Goal: Information Seeking & Learning: Find specific fact

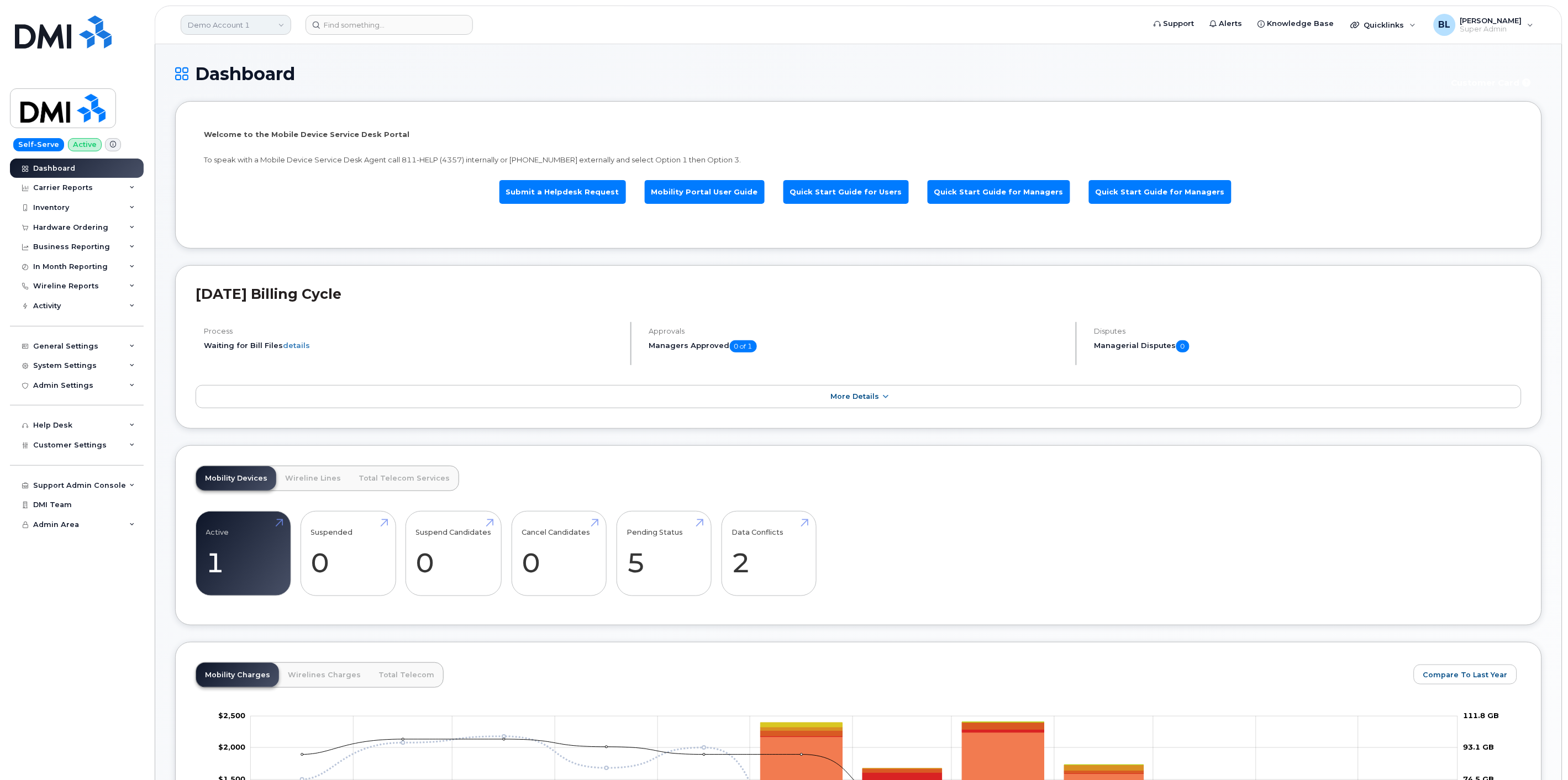
click at [260, 24] on link "Demo Account 1" at bounding box center [235, 24] width 110 height 20
type input "kiewit"
click at [248, 148] on span "[PERSON_NAME] Corporation" at bounding box center [244, 151] width 107 height 11
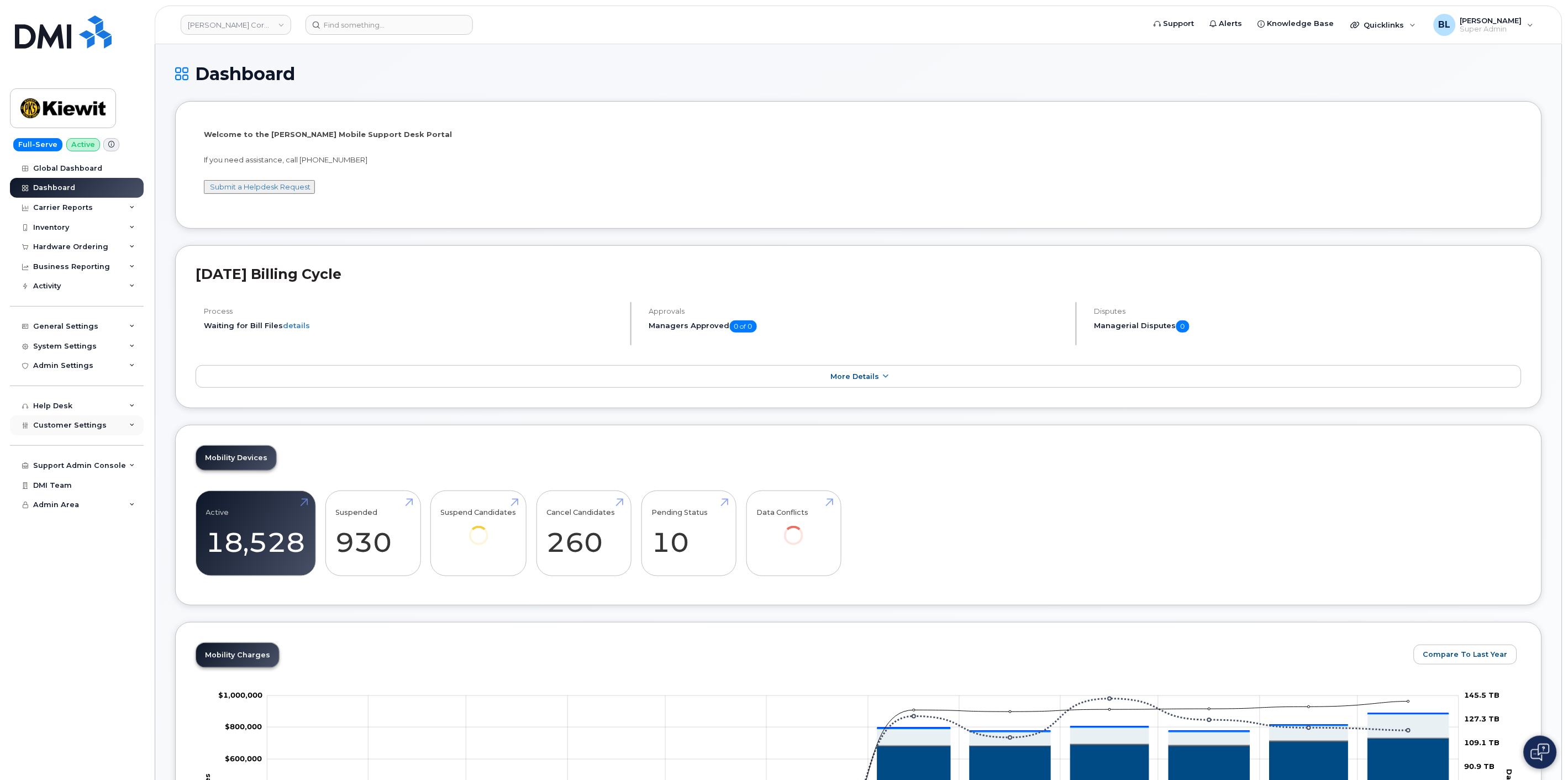
click at [109, 428] on div "Customer Settings" at bounding box center [76, 425] width 134 height 20
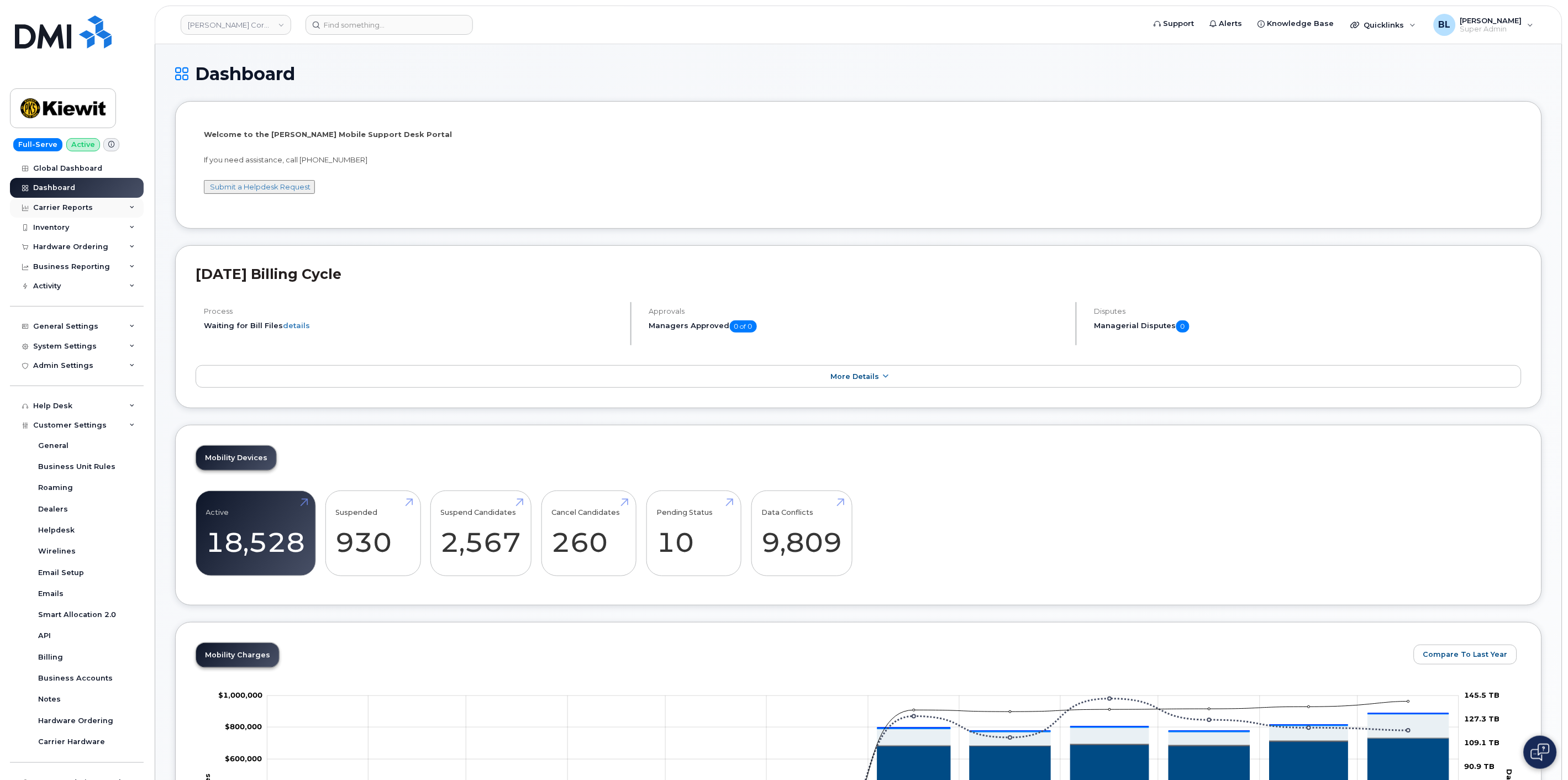
click at [95, 207] on div "Carrier Reports" at bounding box center [76, 207] width 134 height 20
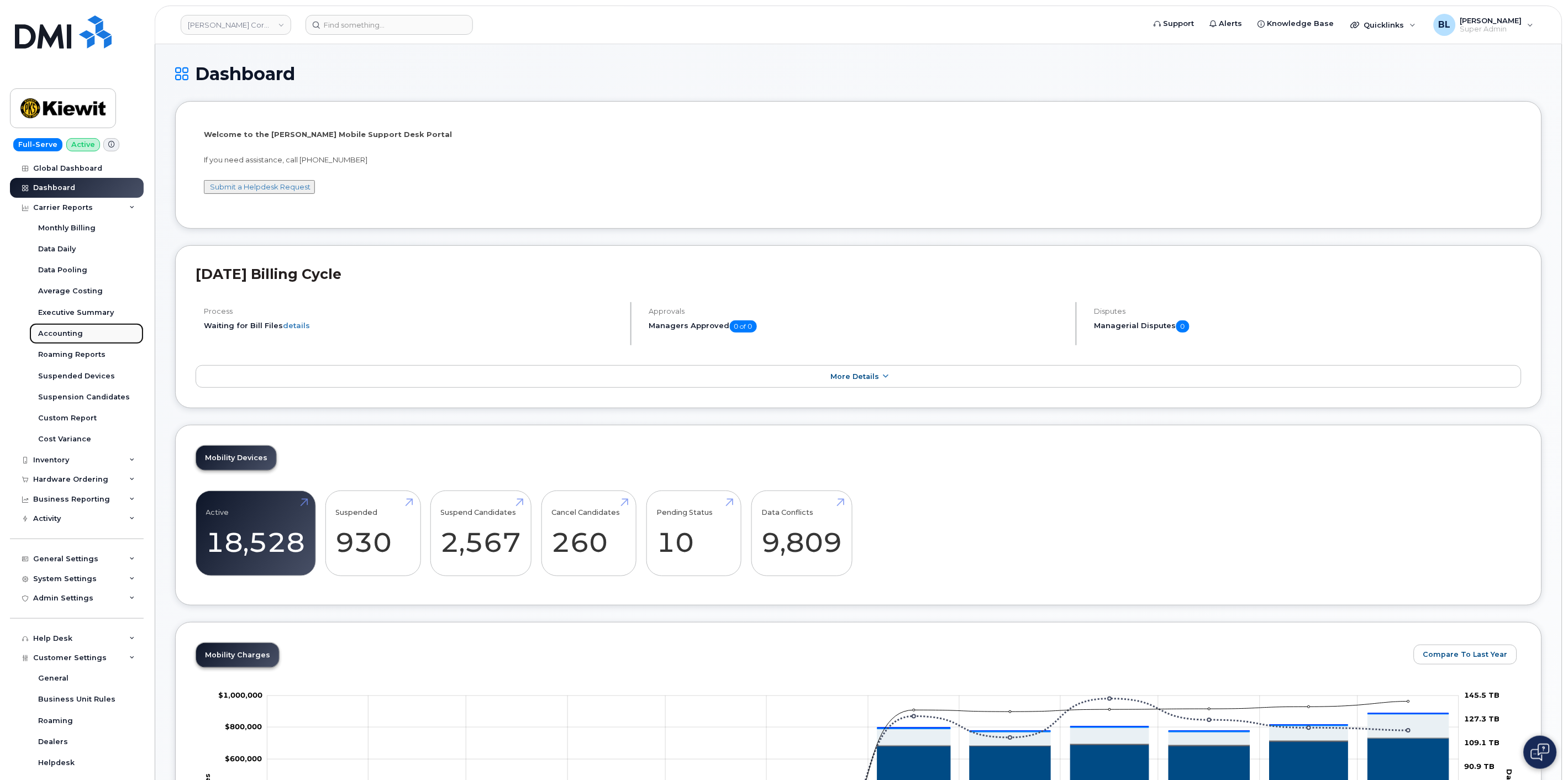
click at [73, 331] on div "Accounting" at bounding box center [60, 334] width 45 height 10
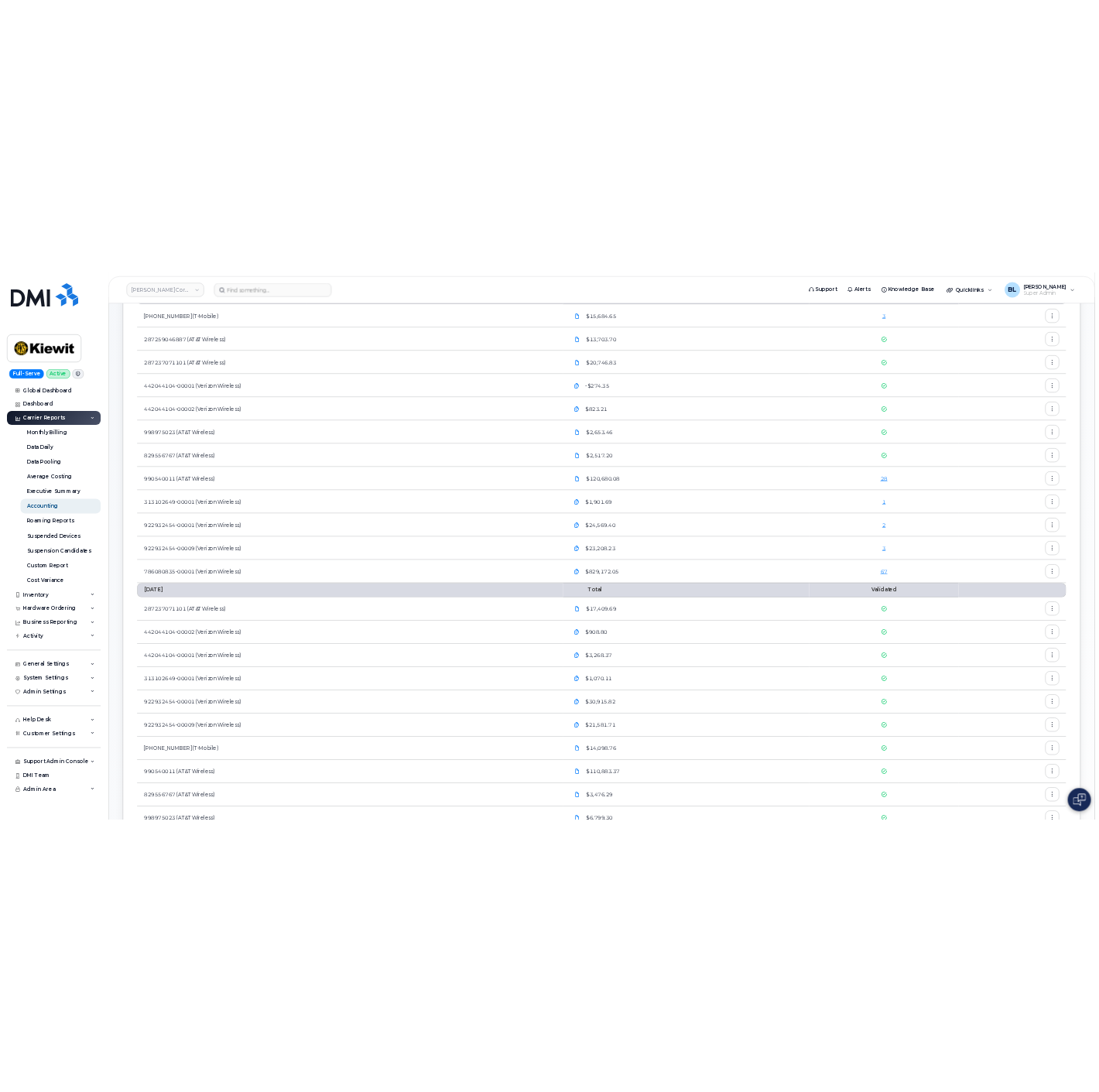
scroll to position [229, 0]
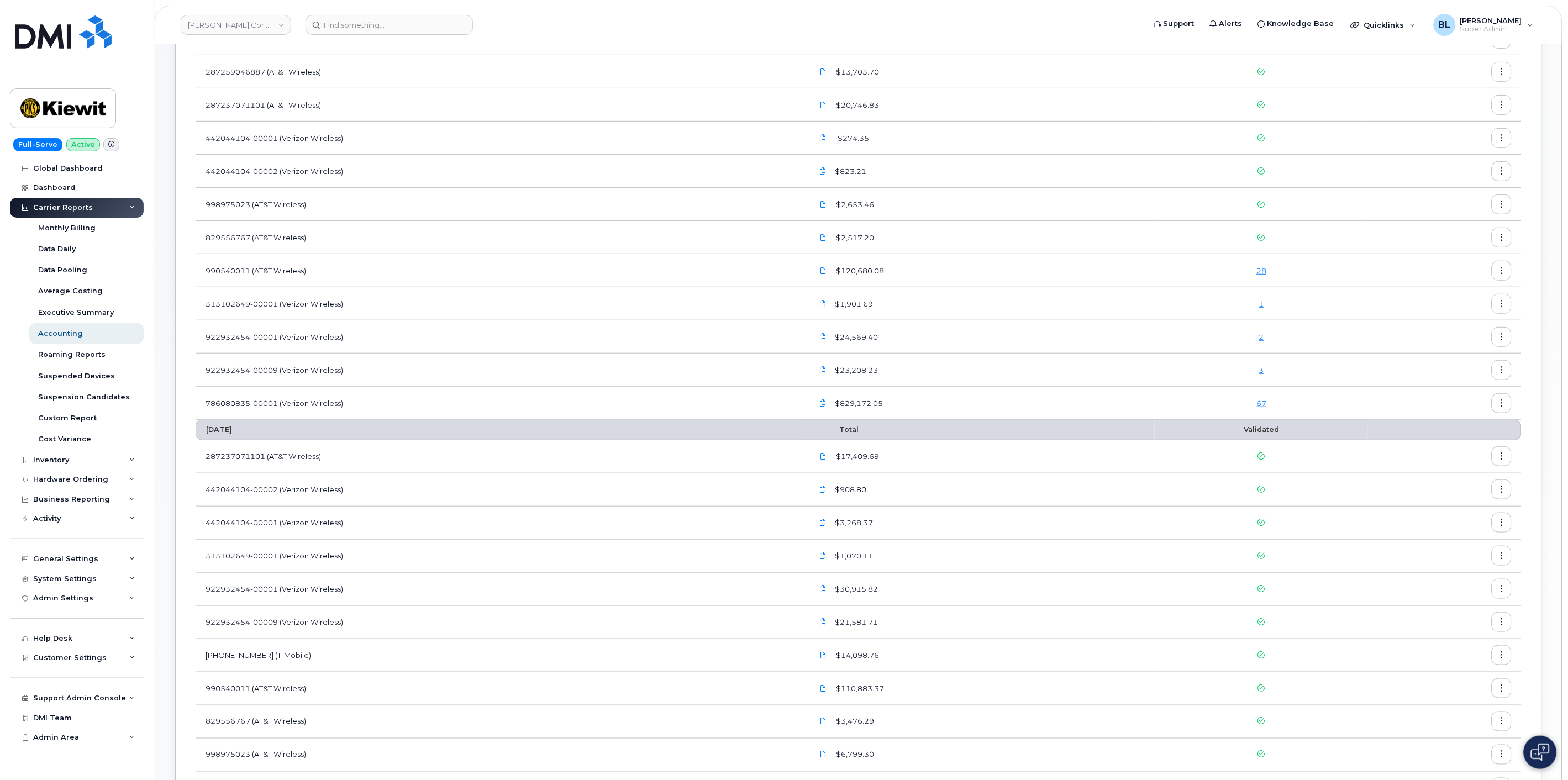
click at [1262, 399] on link "67" at bounding box center [1261, 403] width 10 height 9
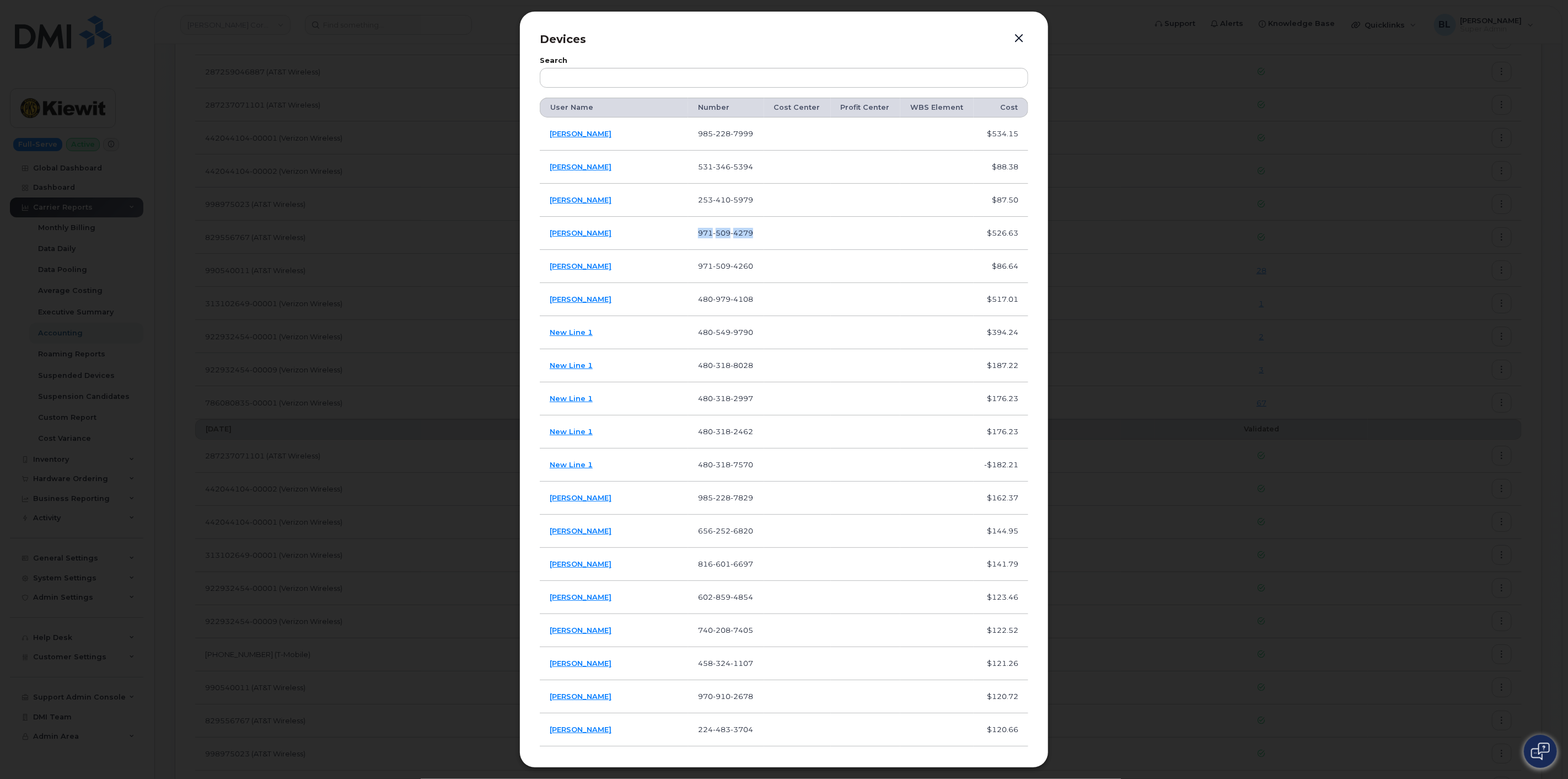
drag, startPoint x: 657, startPoint y: 234, endPoint x: 738, endPoint y: 237, distance: 81.1
click at [738, 250] on tr "David Walter 971 509 4279 $526.63" at bounding box center [784, 266] width 489 height 33
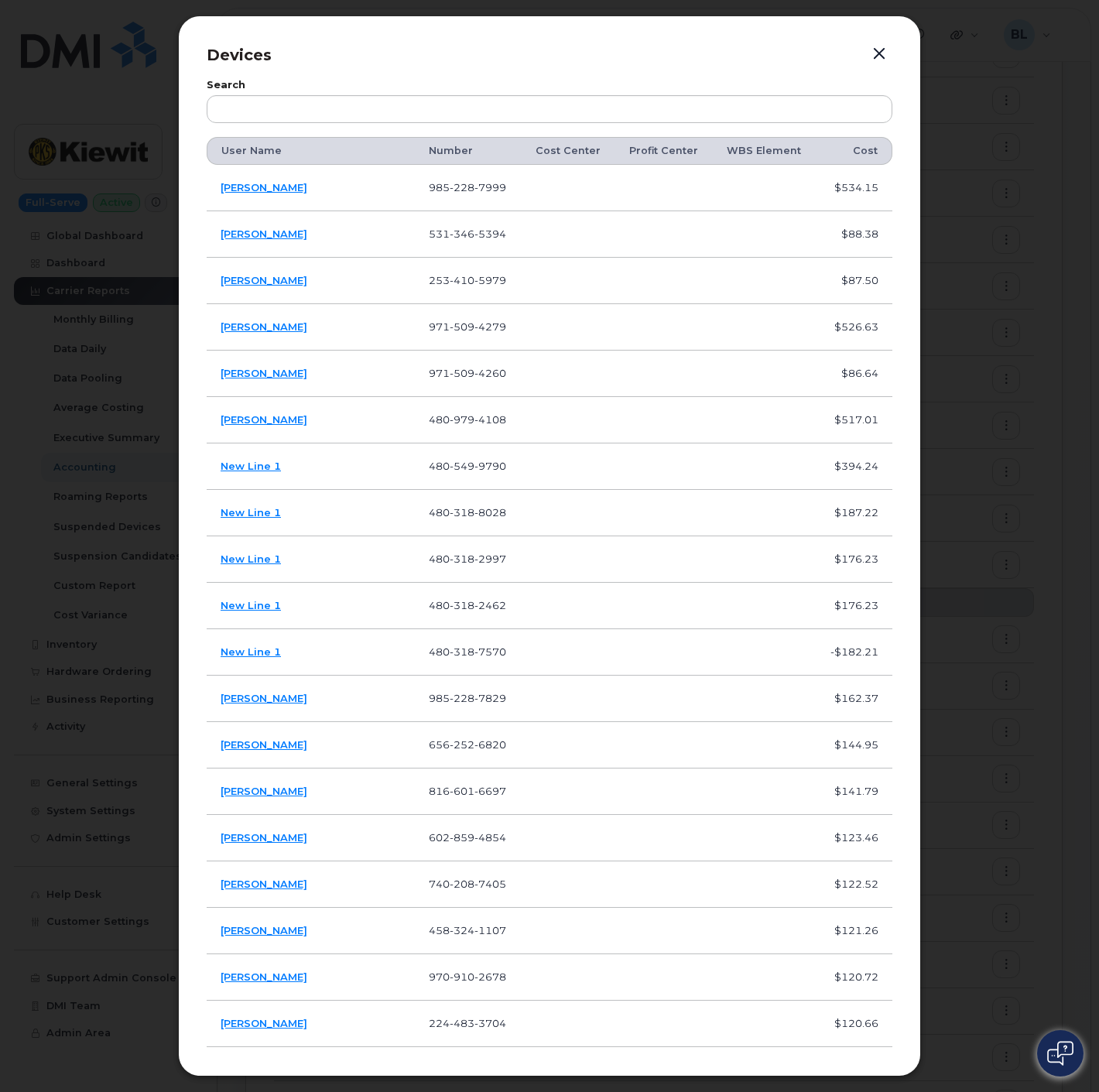
click at [973, 257] on div at bounding box center [550, 546] width 1099 height 1092
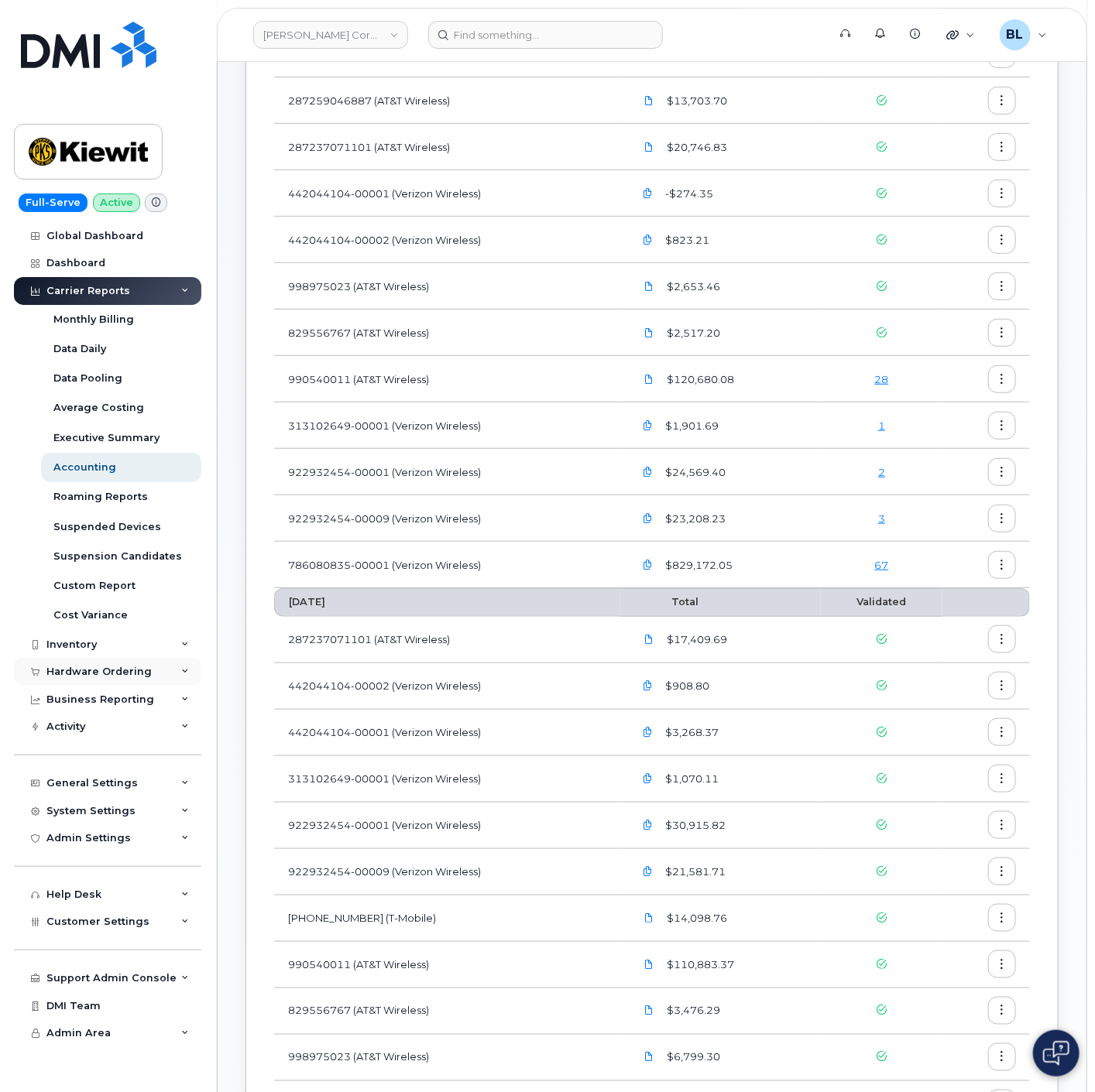
click at [122, 677] on div "Hardware Ordering" at bounding box center [98, 672] width 105 height 12
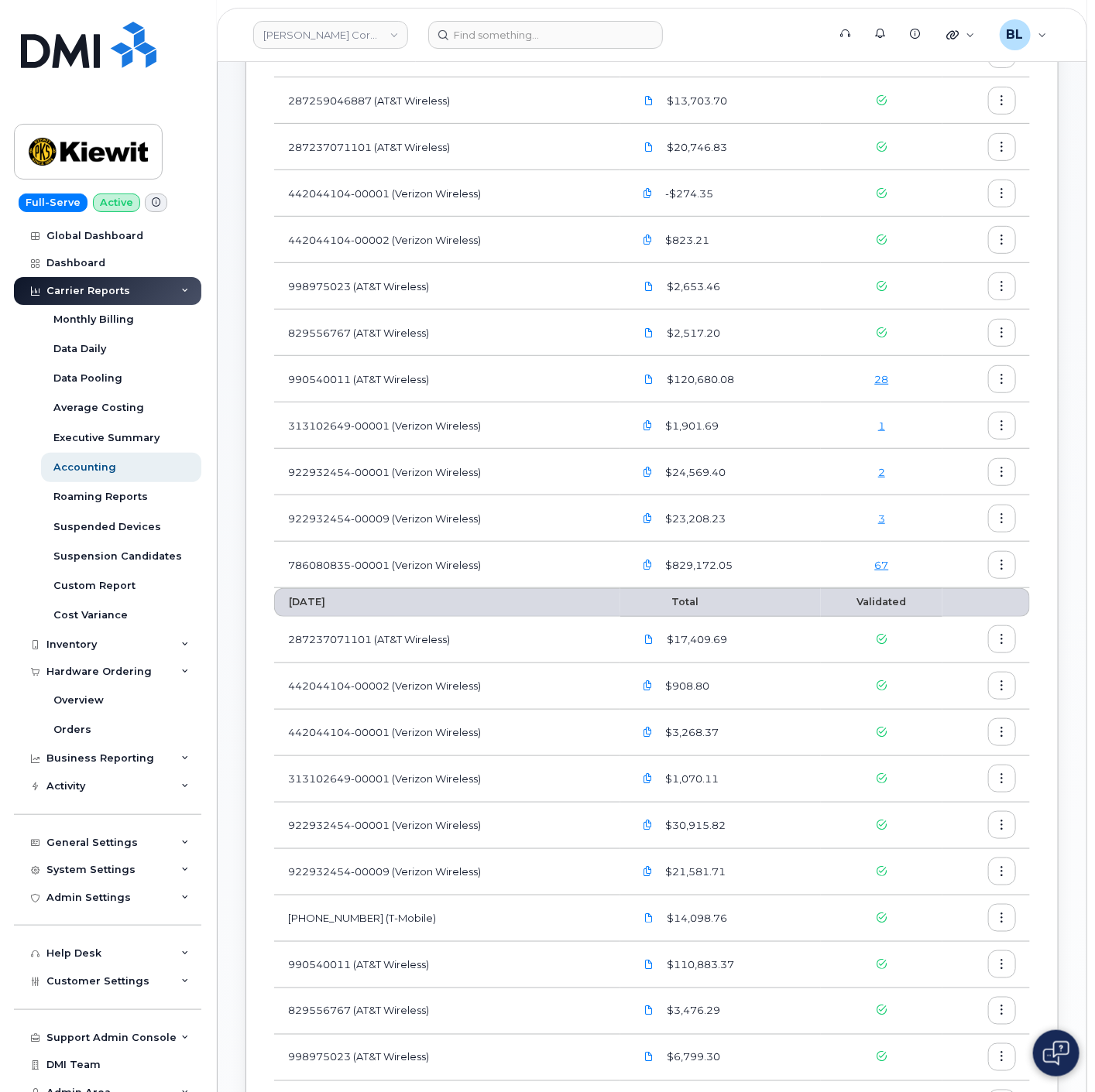
click at [884, 561] on link "67" at bounding box center [882, 565] width 14 height 12
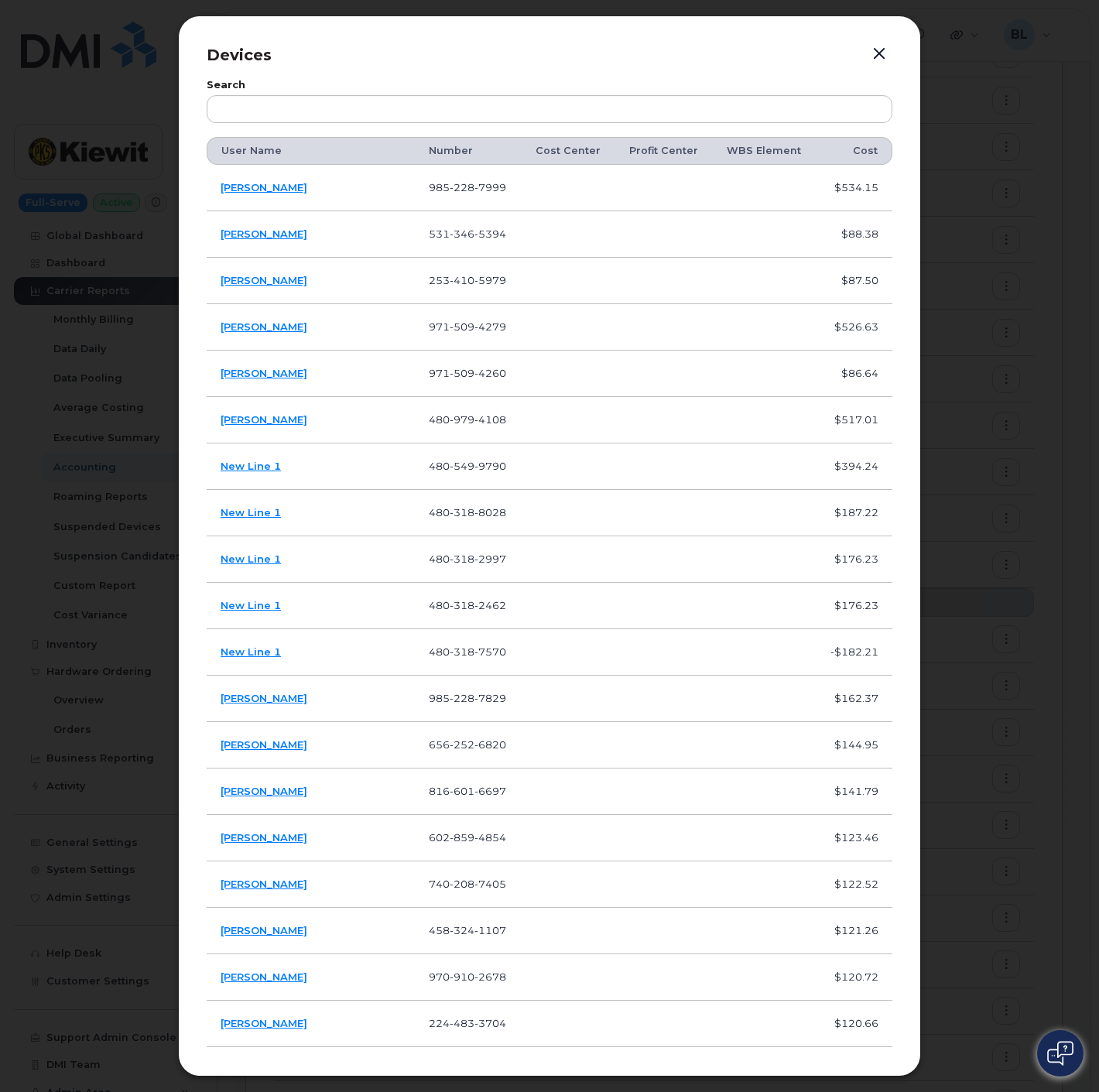
click at [414, 320] on td "971 509 4279" at bounding box center [467, 327] width 106 height 46
drag, startPoint x: 295, startPoint y: 333, endPoint x: 215, endPoint y: 339, distance: 80.2
click at [215, 339] on td "David Walter" at bounding box center [311, 327] width 209 height 46
copy link "David Walter"
drag, startPoint x: 460, startPoint y: 332, endPoint x: 362, endPoint y: 332, distance: 98.0
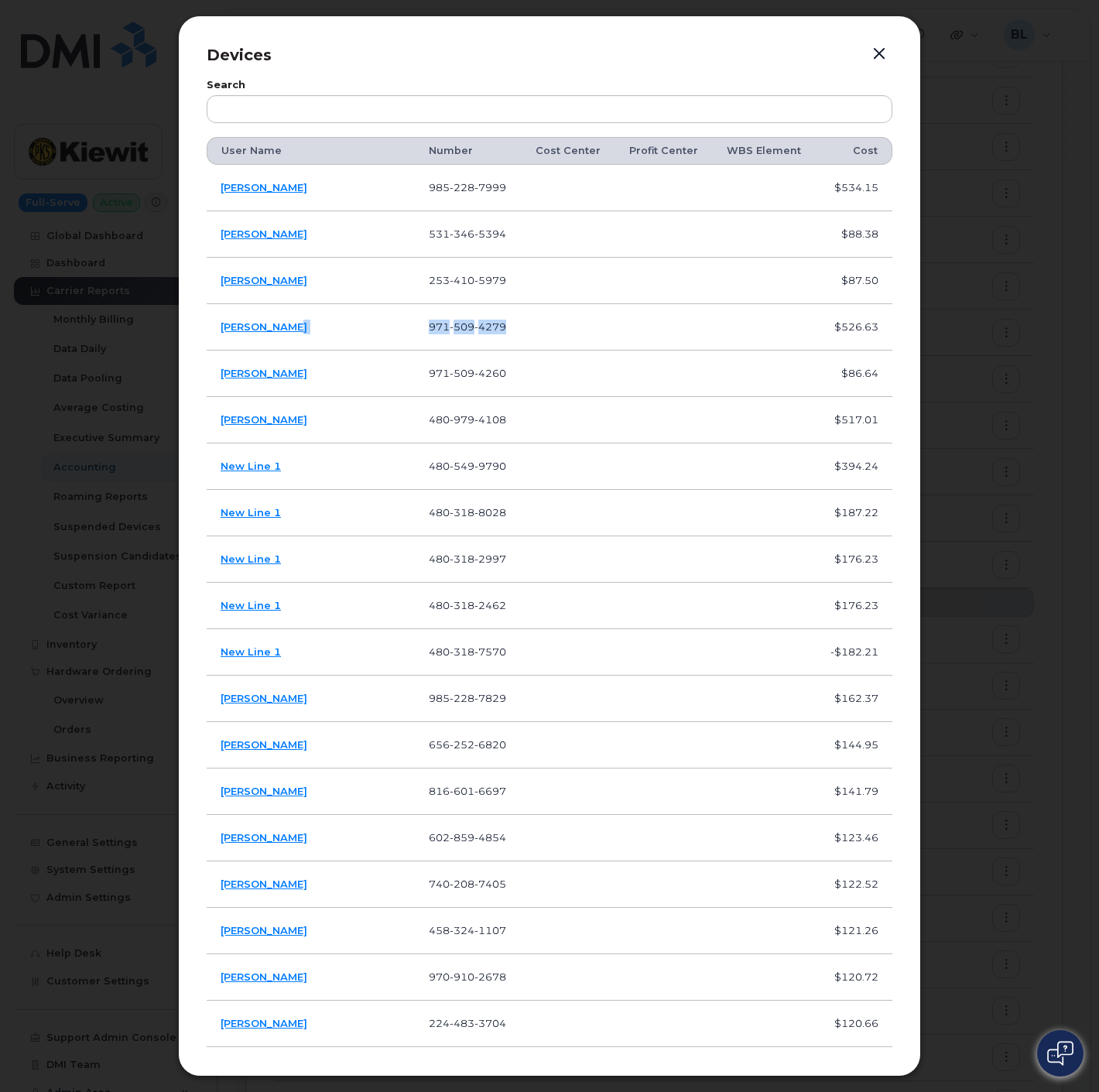
click at [362, 350] on tr "David Walter 971 509 4279 $526.63" at bounding box center [550, 373] width 686 height 46
copy tr "971 509 4279"
click at [924, 68] on div at bounding box center [550, 546] width 1099 height 1092
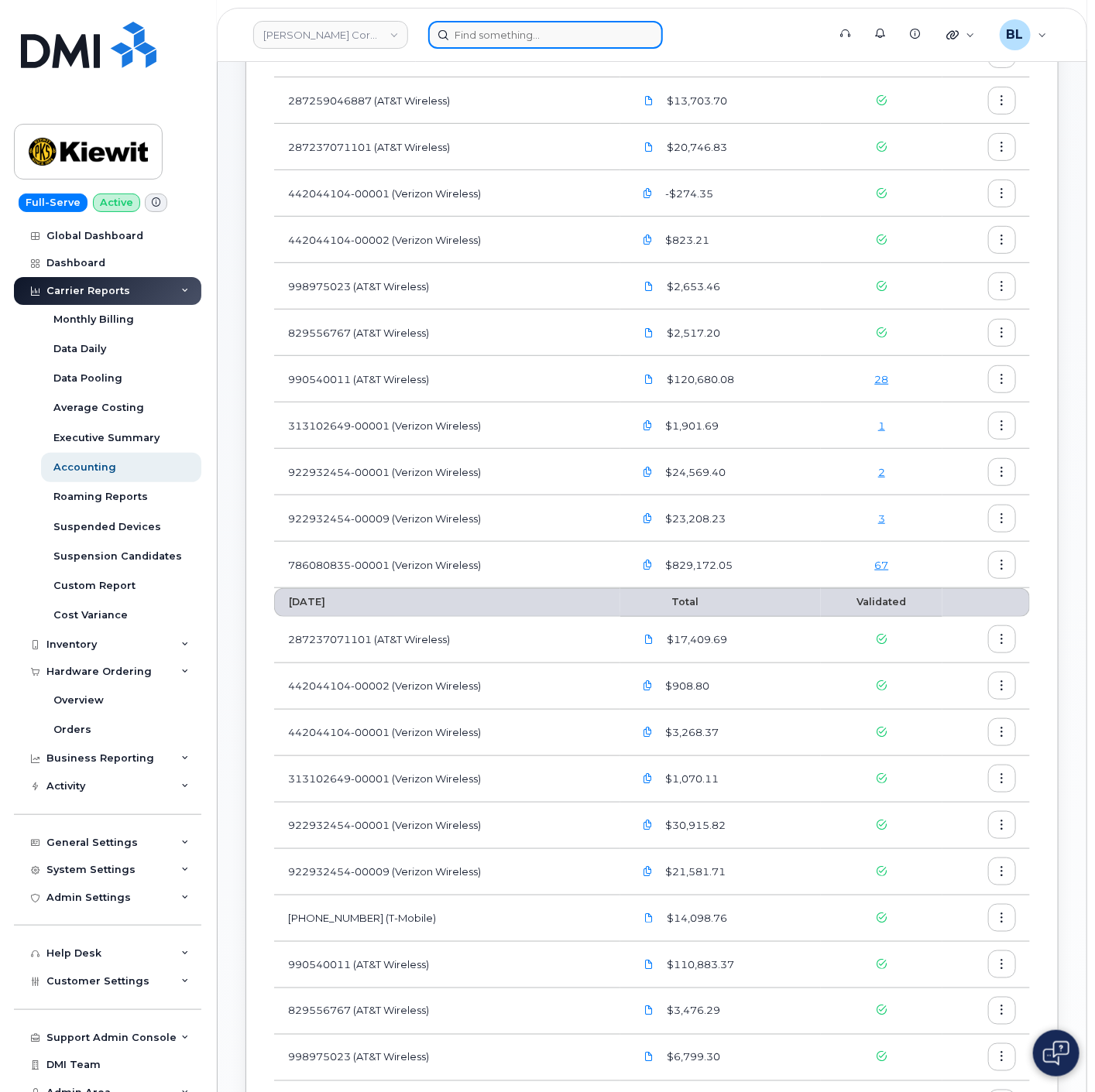
click at [515, 37] on input at bounding box center [545, 34] width 234 height 28
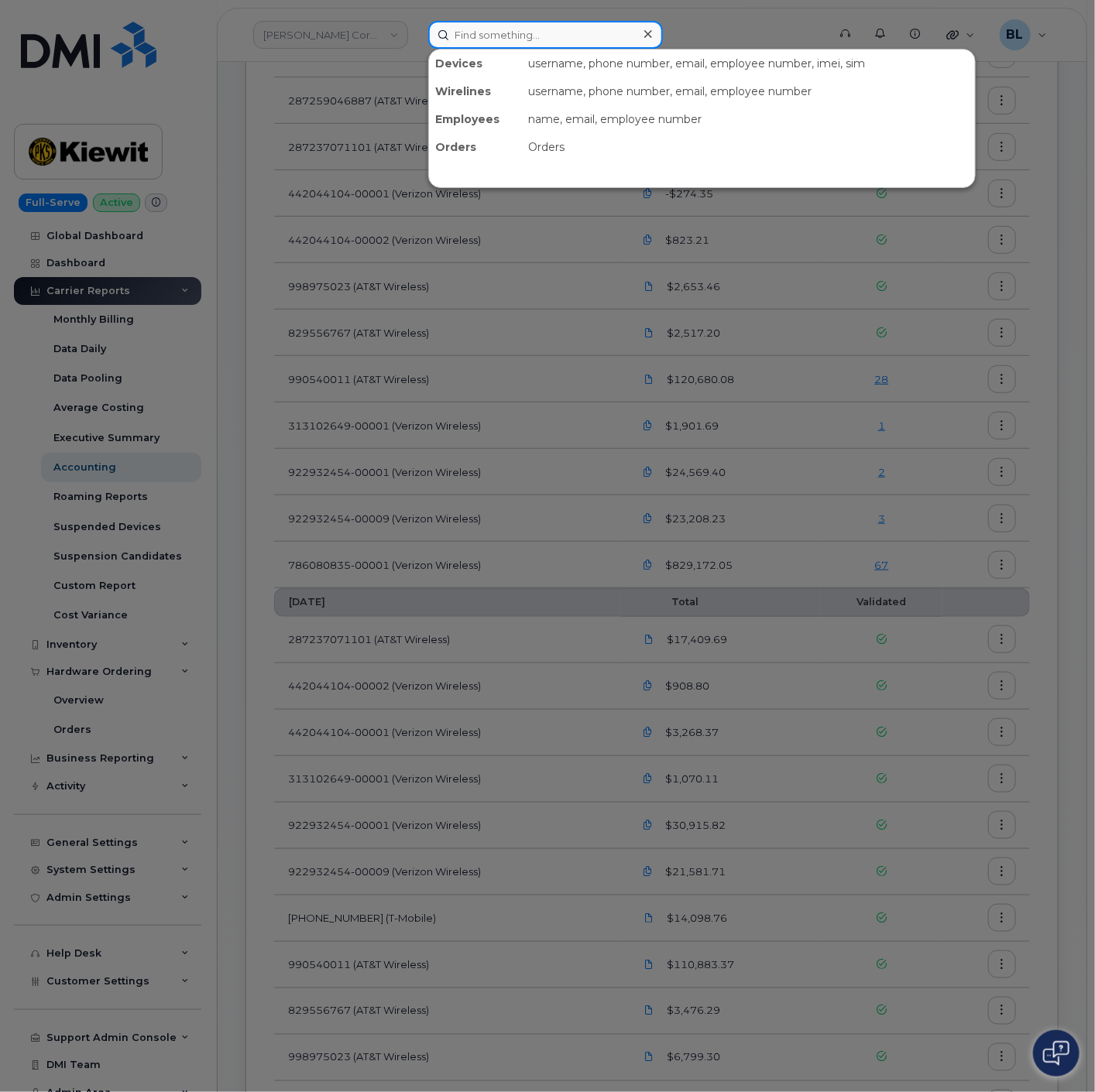
paste input "9715094279"
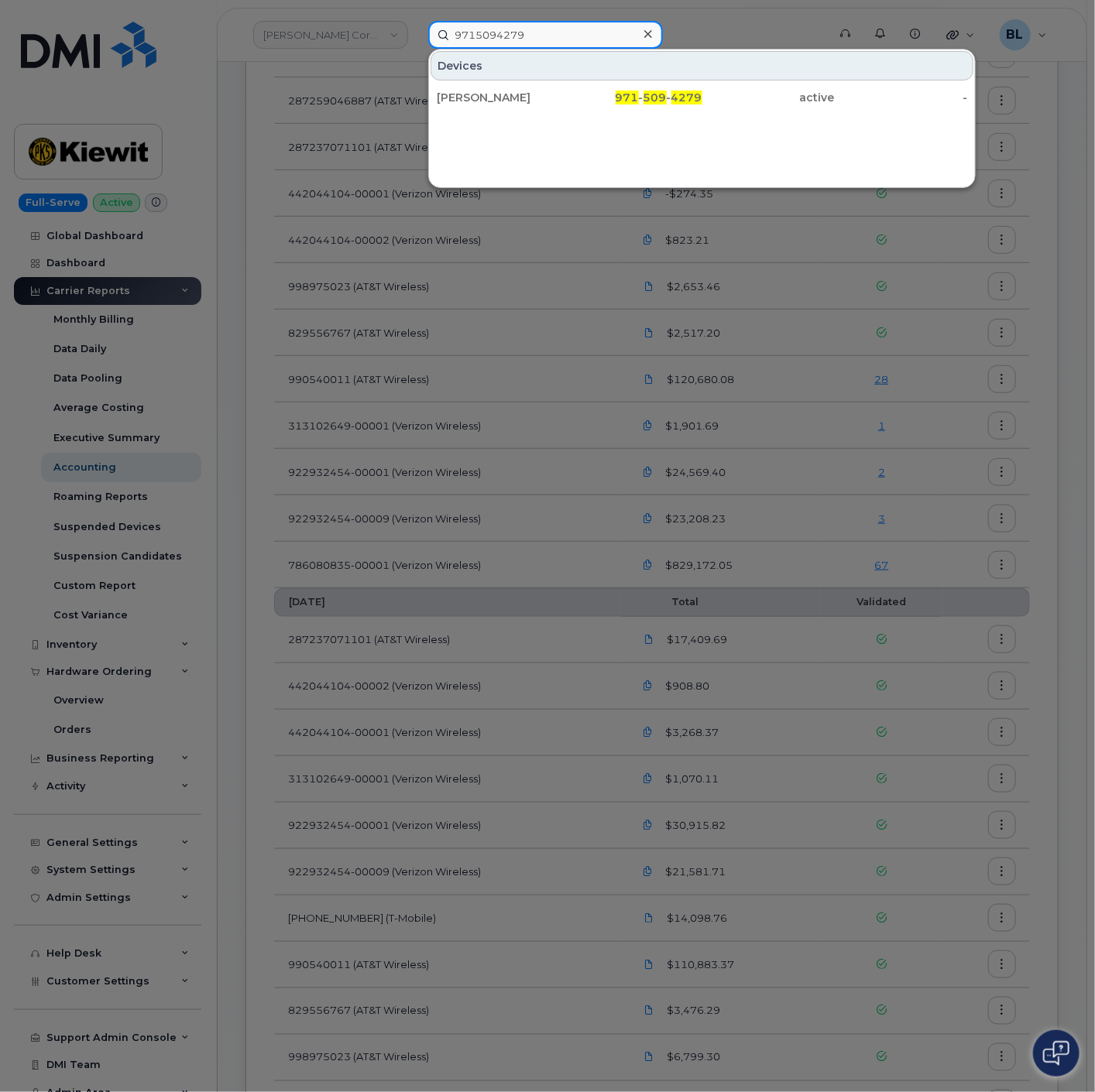
type input "9715094279"
drag, startPoint x: 841, startPoint y: 506, endPoint x: 864, endPoint y: 557, distance: 55.9
click at [844, 507] on div at bounding box center [547, 546] width 1095 height 1092
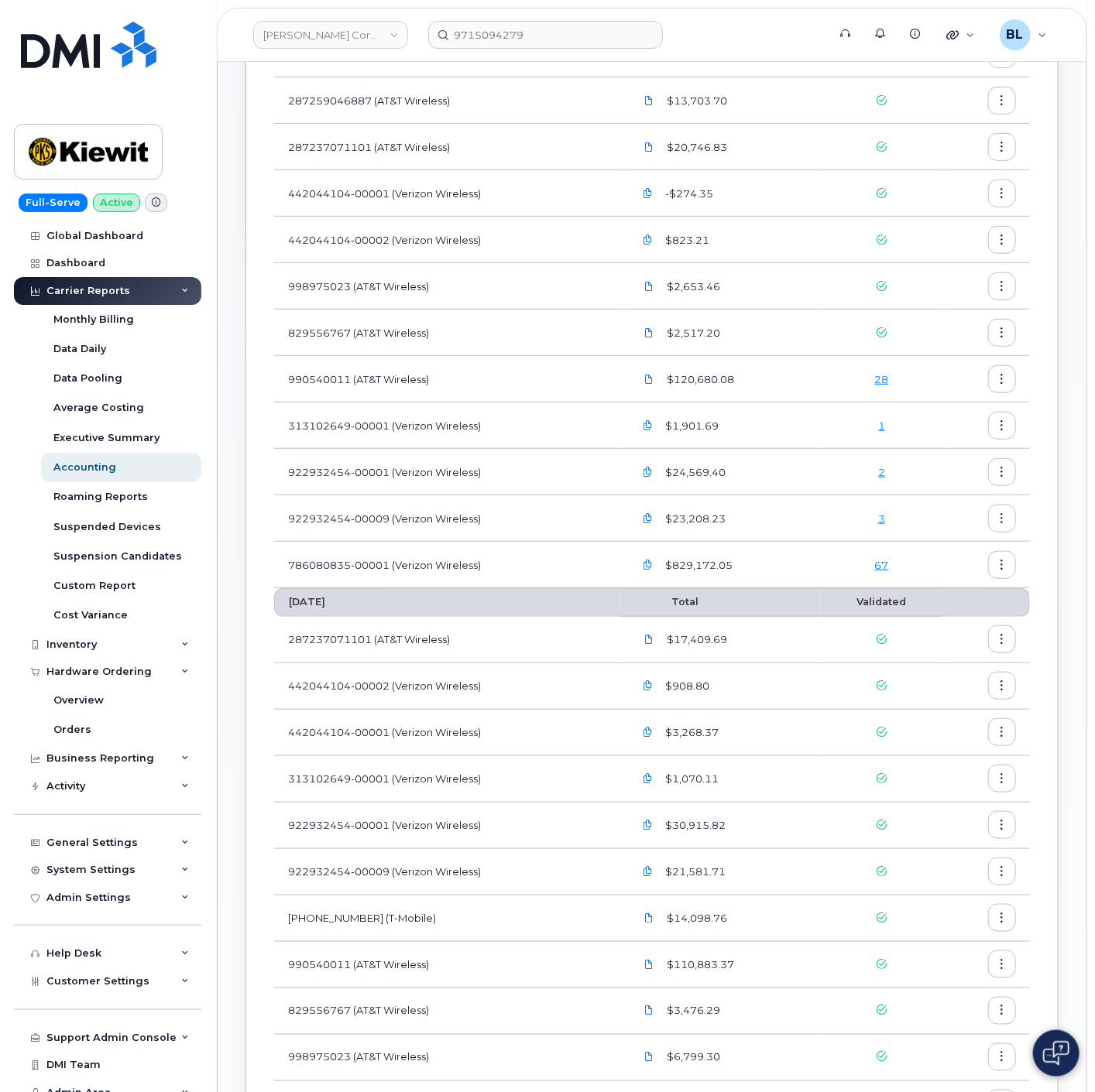
click at [874, 559] on div "67" at bounding box center [881, 565] width 94 height 15
click at [883, 567] on link "67" at bounding box center [882, 565] width 14 height 12
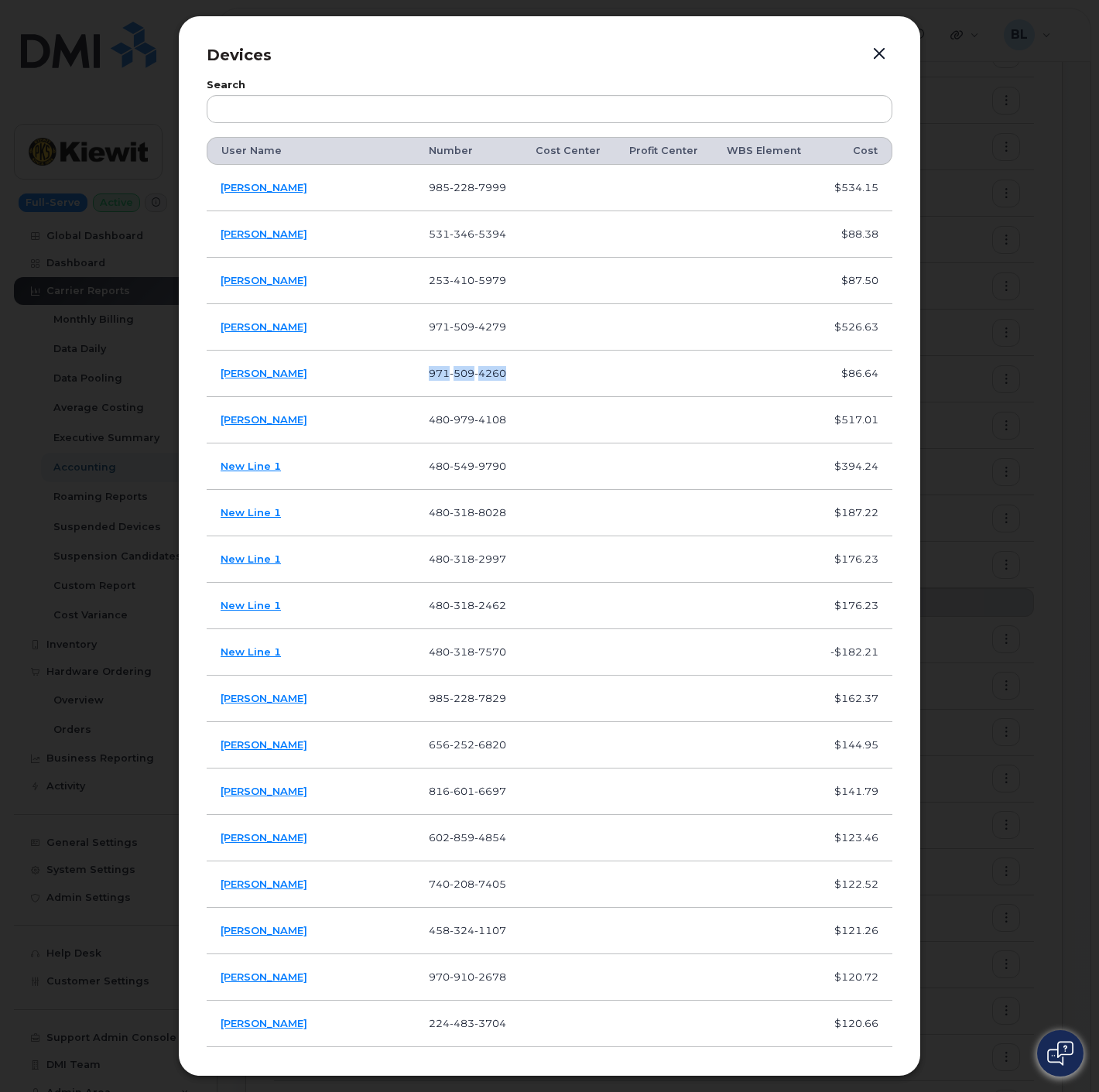
drag, startPoint x: 456, startPoint y: 375, endPoint x: 382, endPoint y: 374, distance: 74.0
click at [414, 374] on td "971 509 4260" at bounding box center [467, 373] width 106 height 46
copy span "971 509 4260"
click at [1009, 355] on div at bounding box center [550, 546] width 1099 height 1092
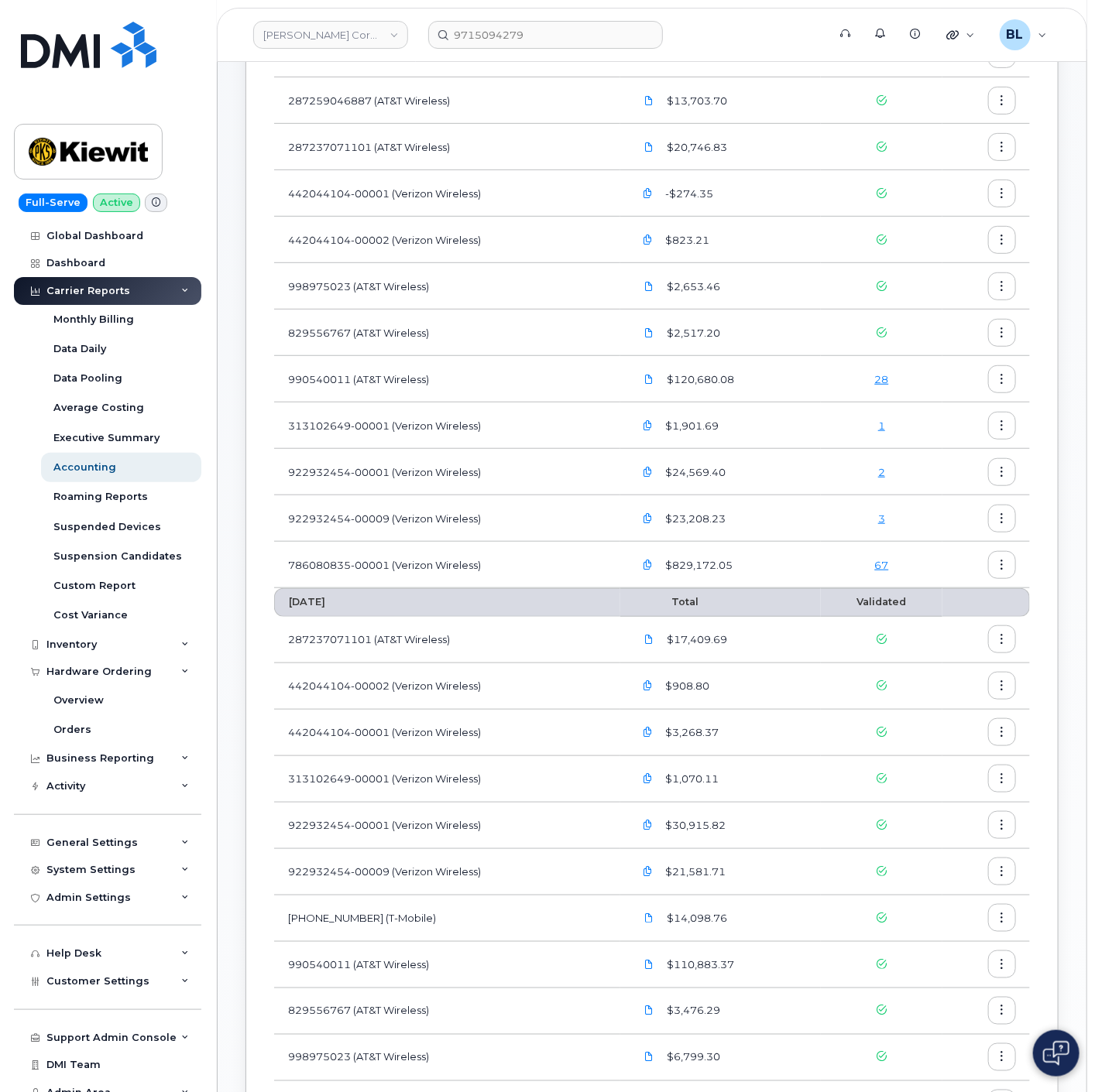
click at [885, 565] on link "67" at bounding box center [882, 565] width 14 height 12
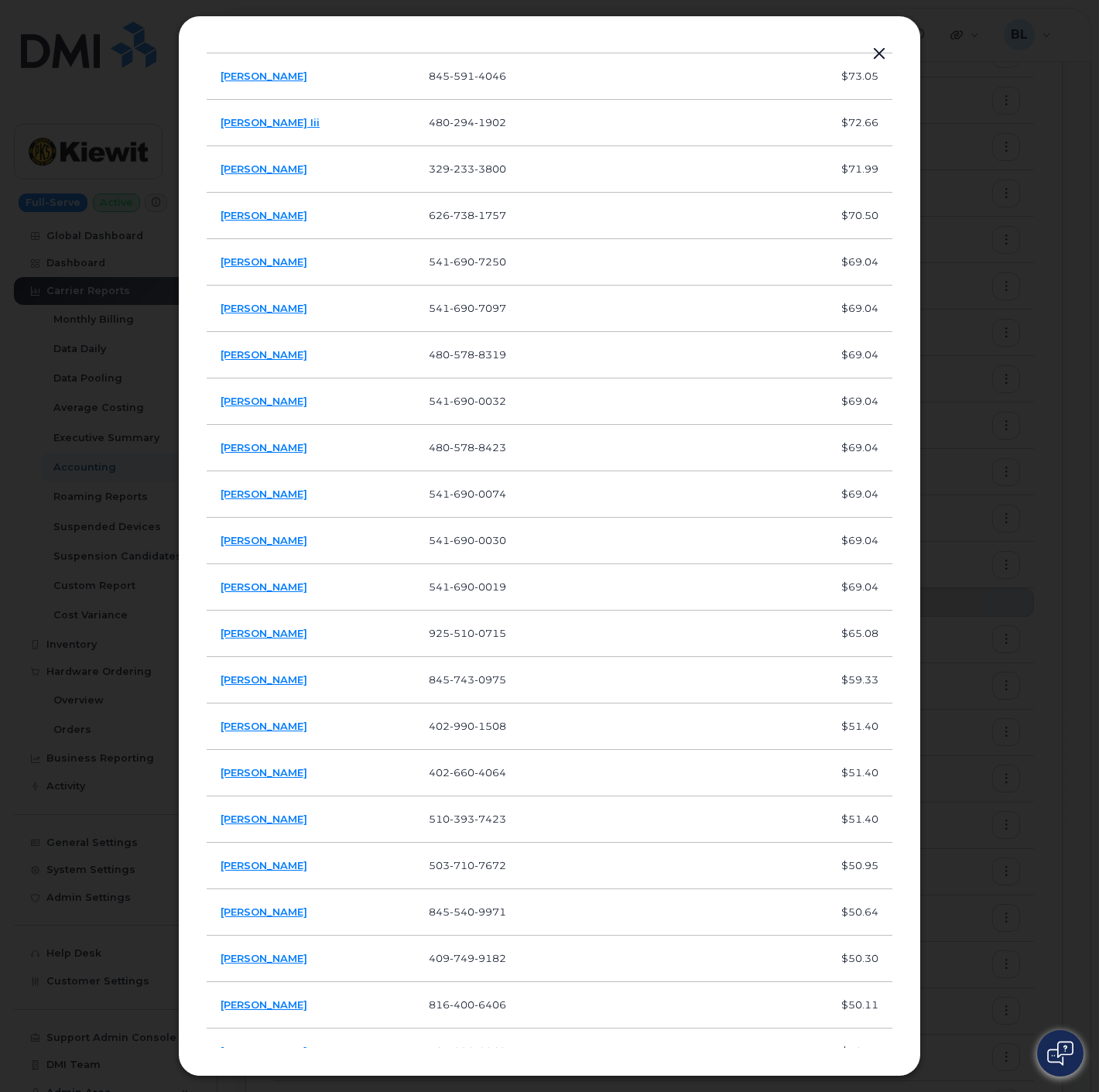
scroll to position [1553, 0]
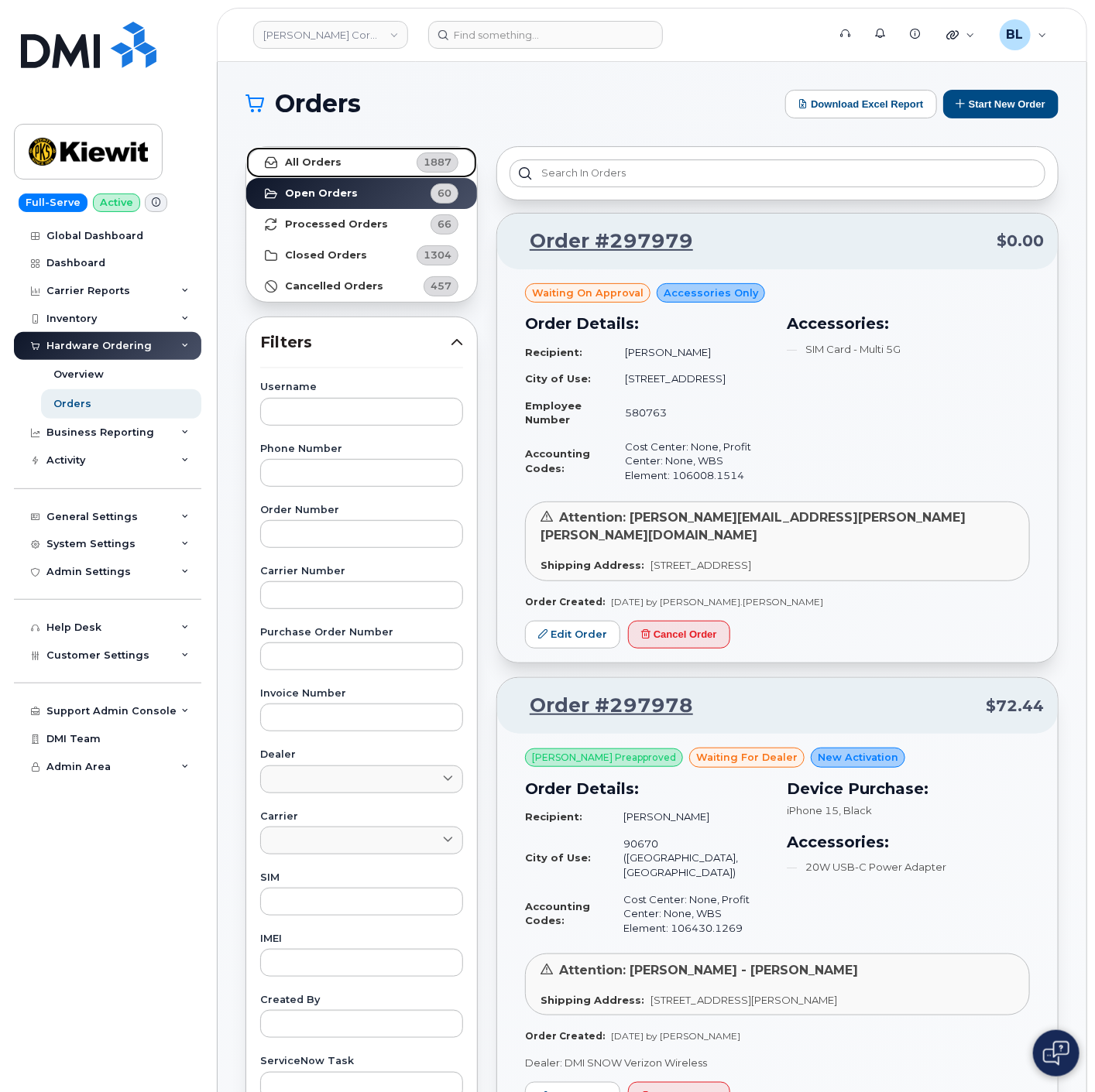
click at [350, 157] on link "All Orders 1887" at bounding box center [362, 162] width 231 height 31
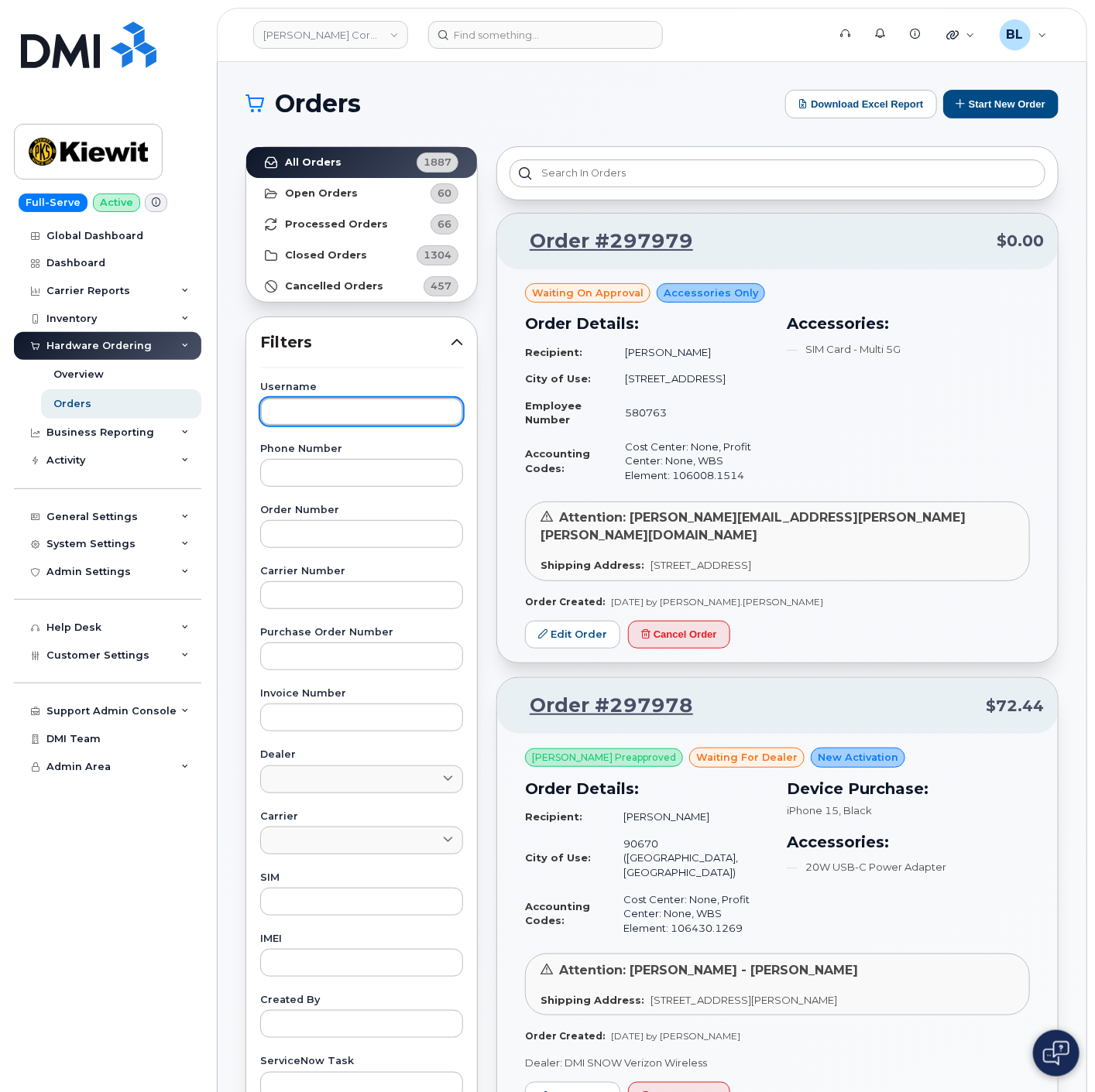
click at [341, 410] on input "text" at bounding box center [361, 412] width 203 height 28
paste input "[PERSON_NAME]"
type input "[PERSON_NAME]"
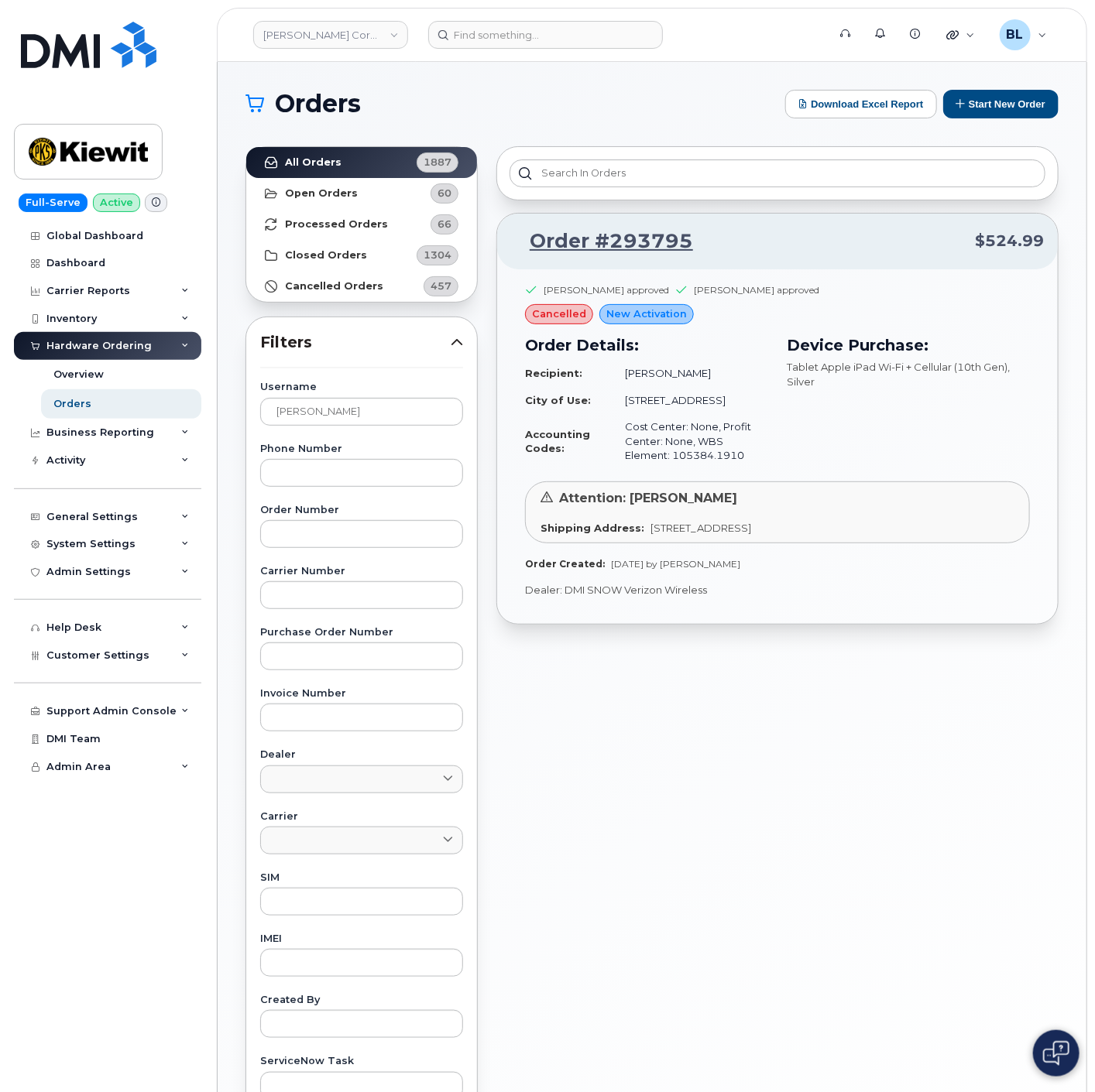
click at [542, 109] on h1 "Orders" at bounding box center [511, 103] width 532 height 25
drag, startPoint x: 987, startPoint y: 779, endPoint x: 980, endPoint y: 777, distance: 7.3
click at [986, 779] on div "Order #293795 $524.99 Brian Gardner approved Kaia Myers approved cancelled New …" at bounding box center [777, 680] width 580 height 1088
click at [497, 21] on input at bounding box center [545, 34] width 234 height 28
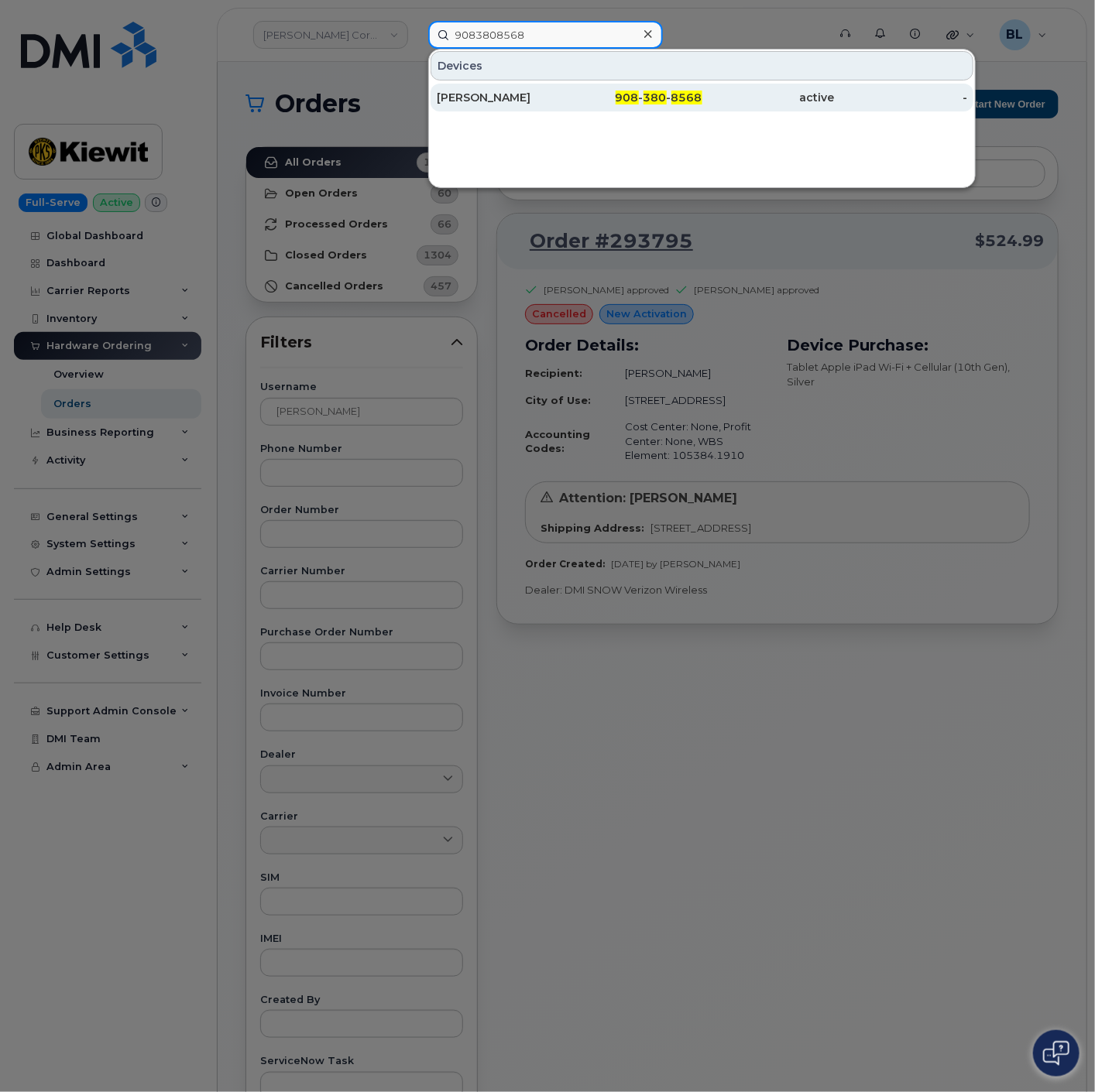
type input "9083808568"
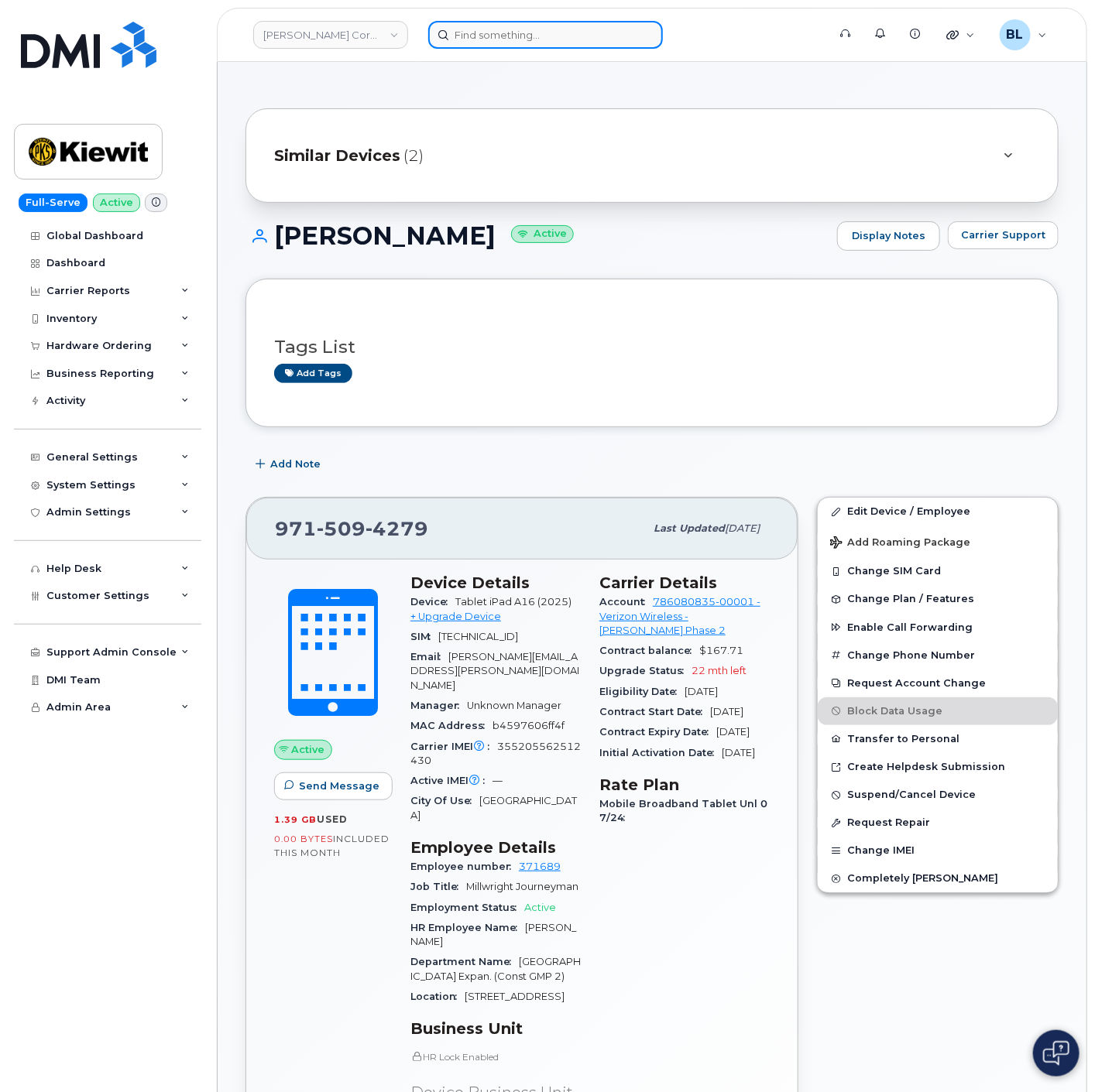
click at [505, 43] on input at bounding box center [545, 34] width 234 height 28
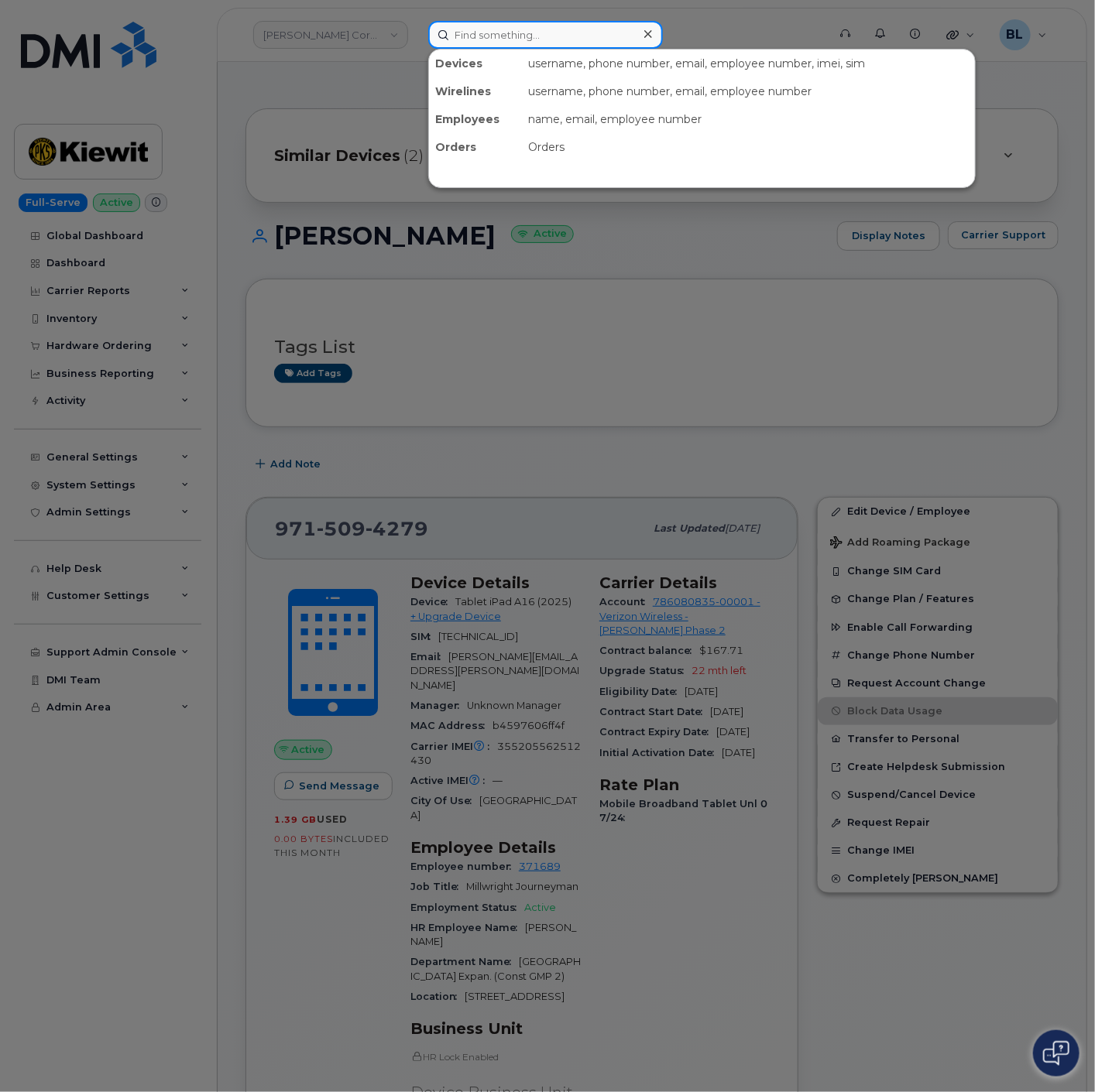
paste input "9715094260"
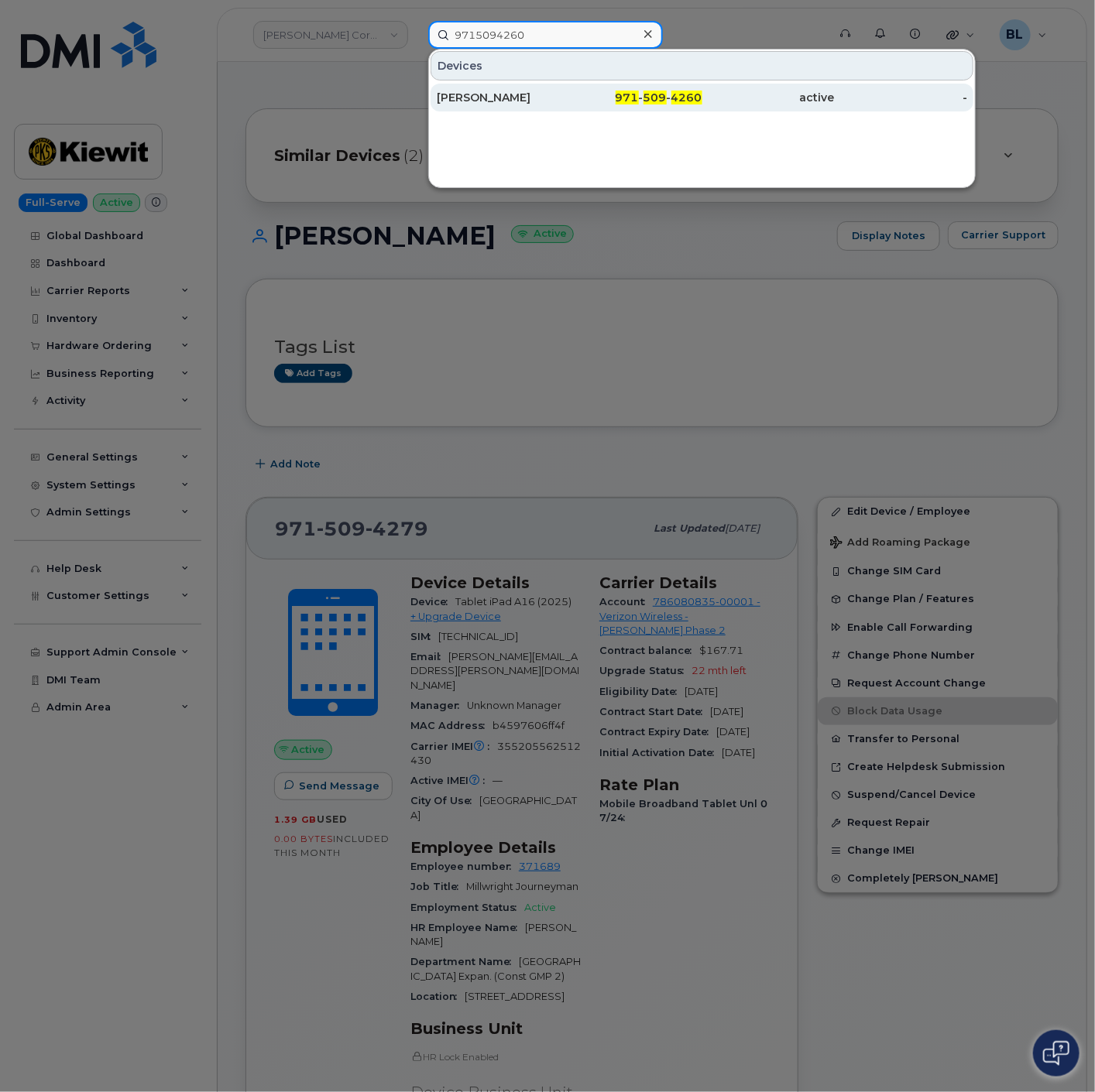
type input "9715094260"
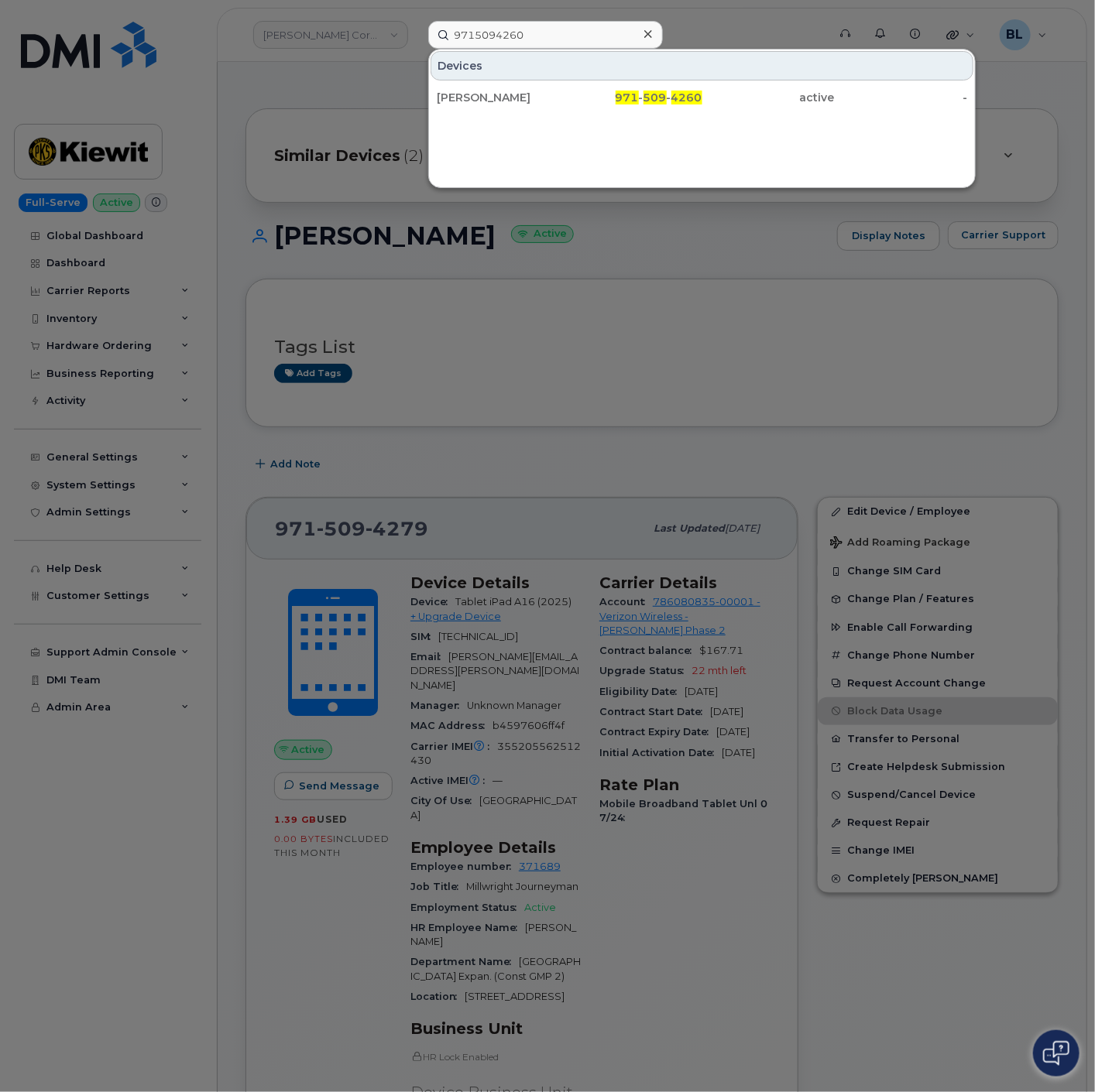
click at [712, 384] on div at bounding box center [547, 546] width 1095 height 1092
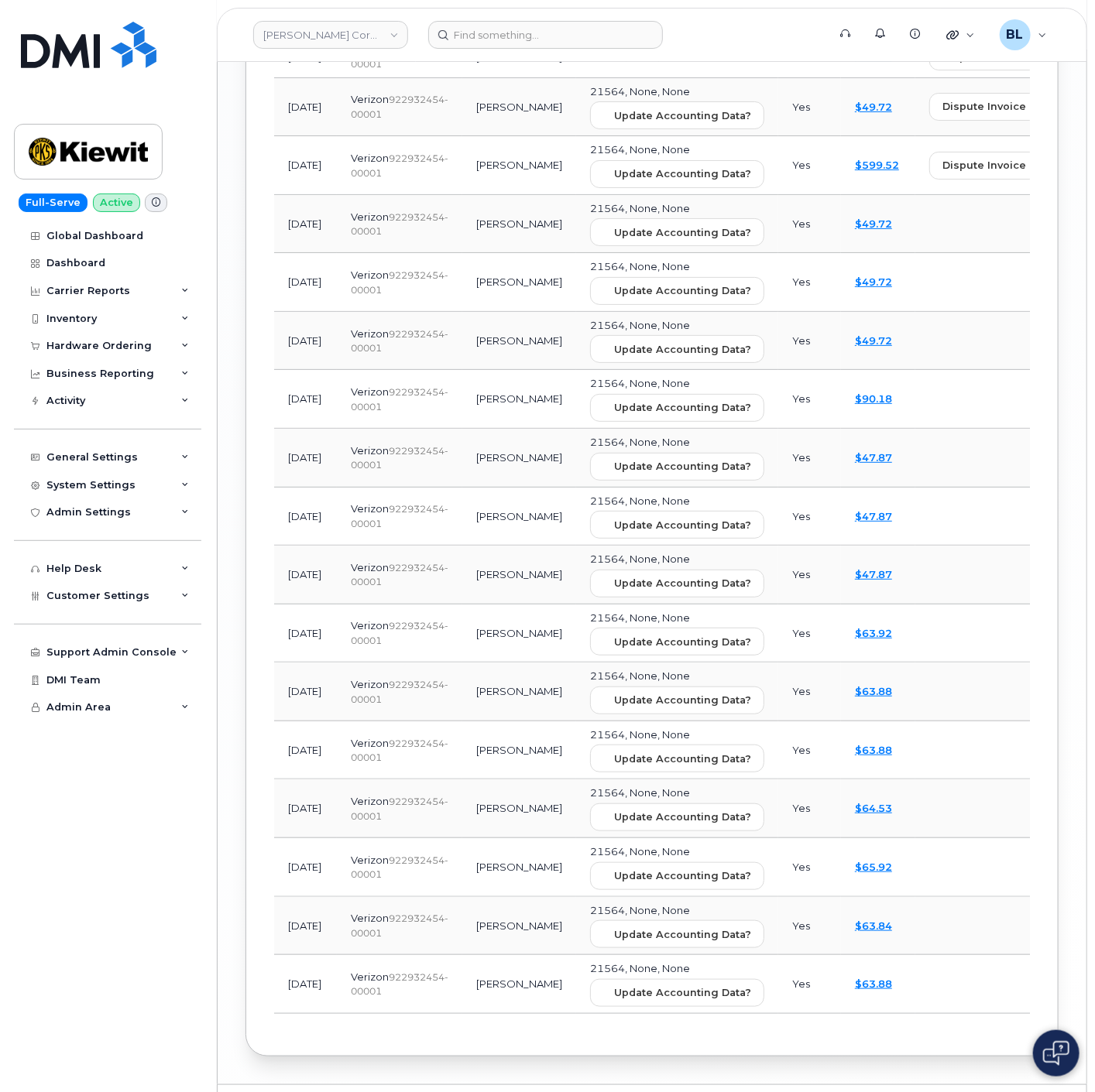
scroll to position [2448, 0]
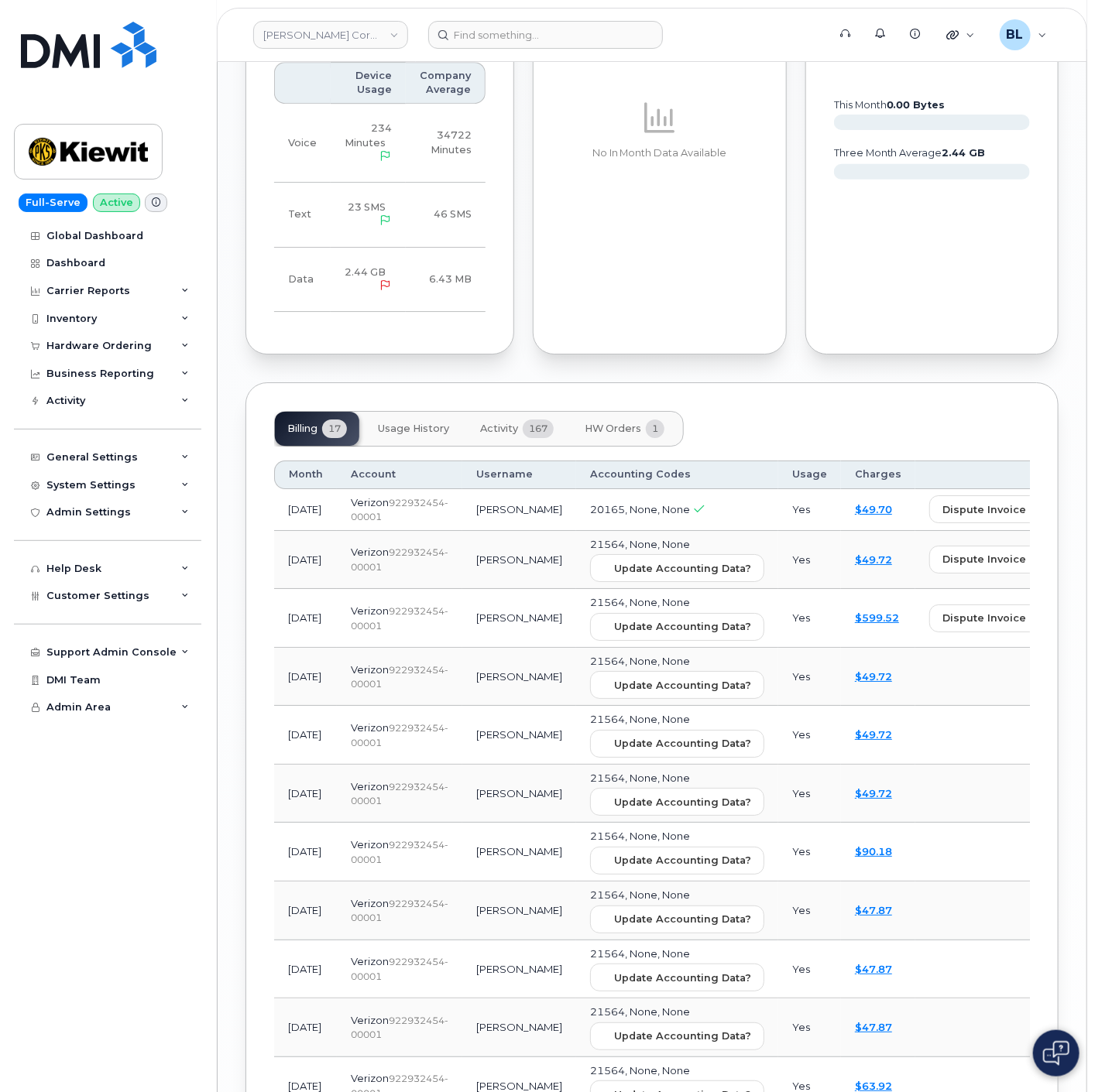
click at [503, 423] on span "Activity" at bounding box center [499, 429] width 38 height 12
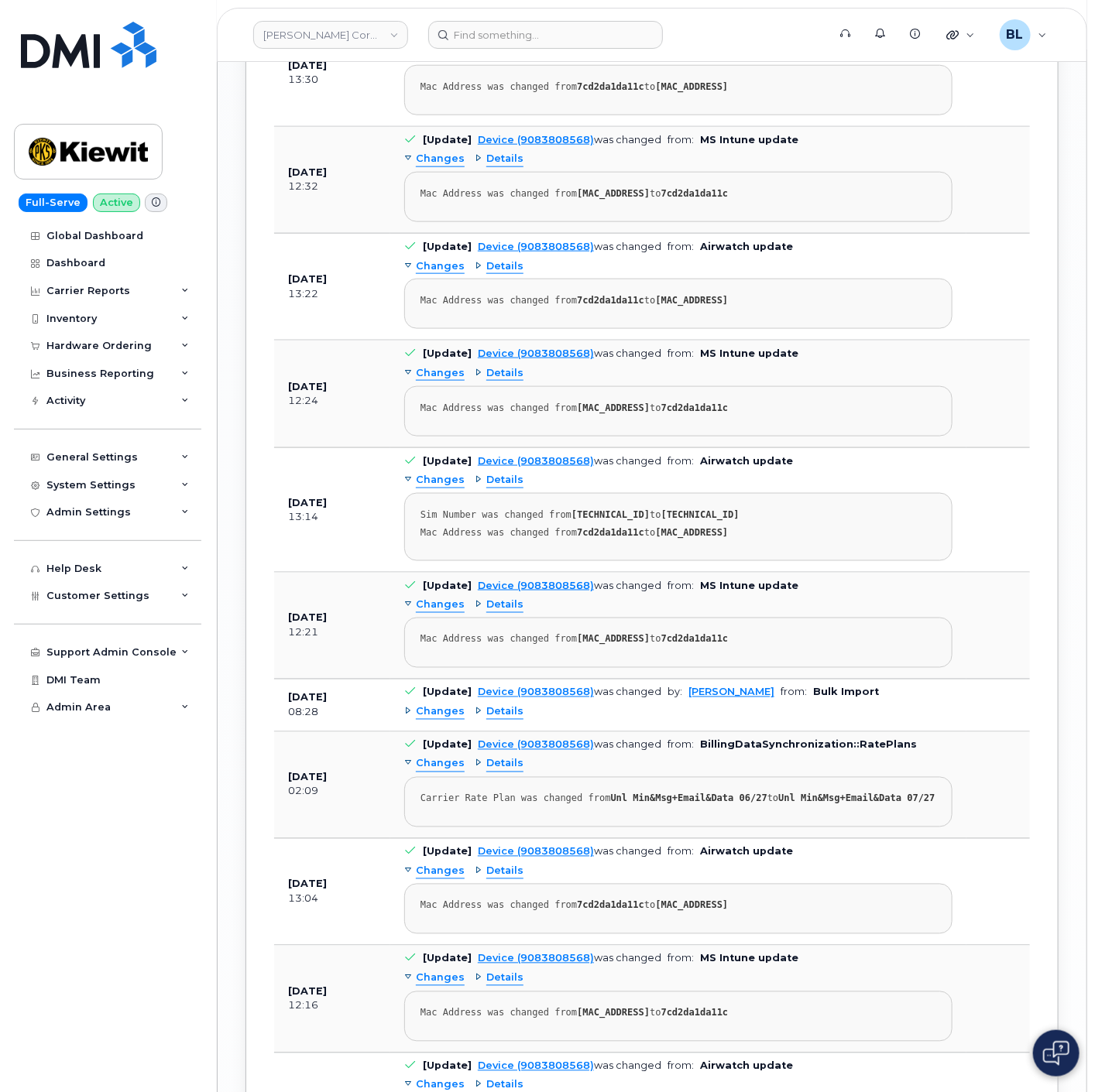
scroll to position [3136, 0]
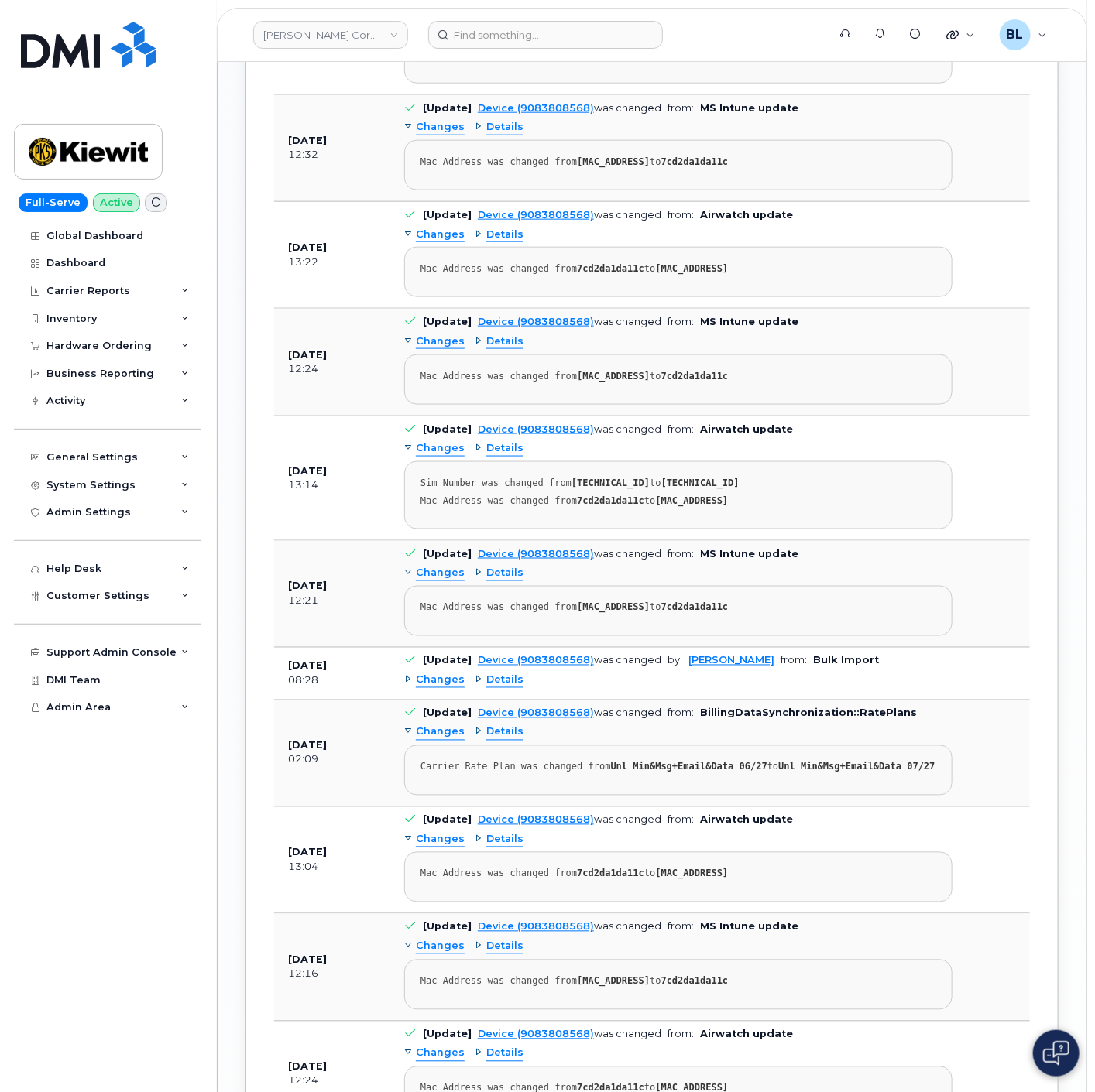
click at [422, 673] on span "Changes" at bounding box center [439, 680] width 49 height 15
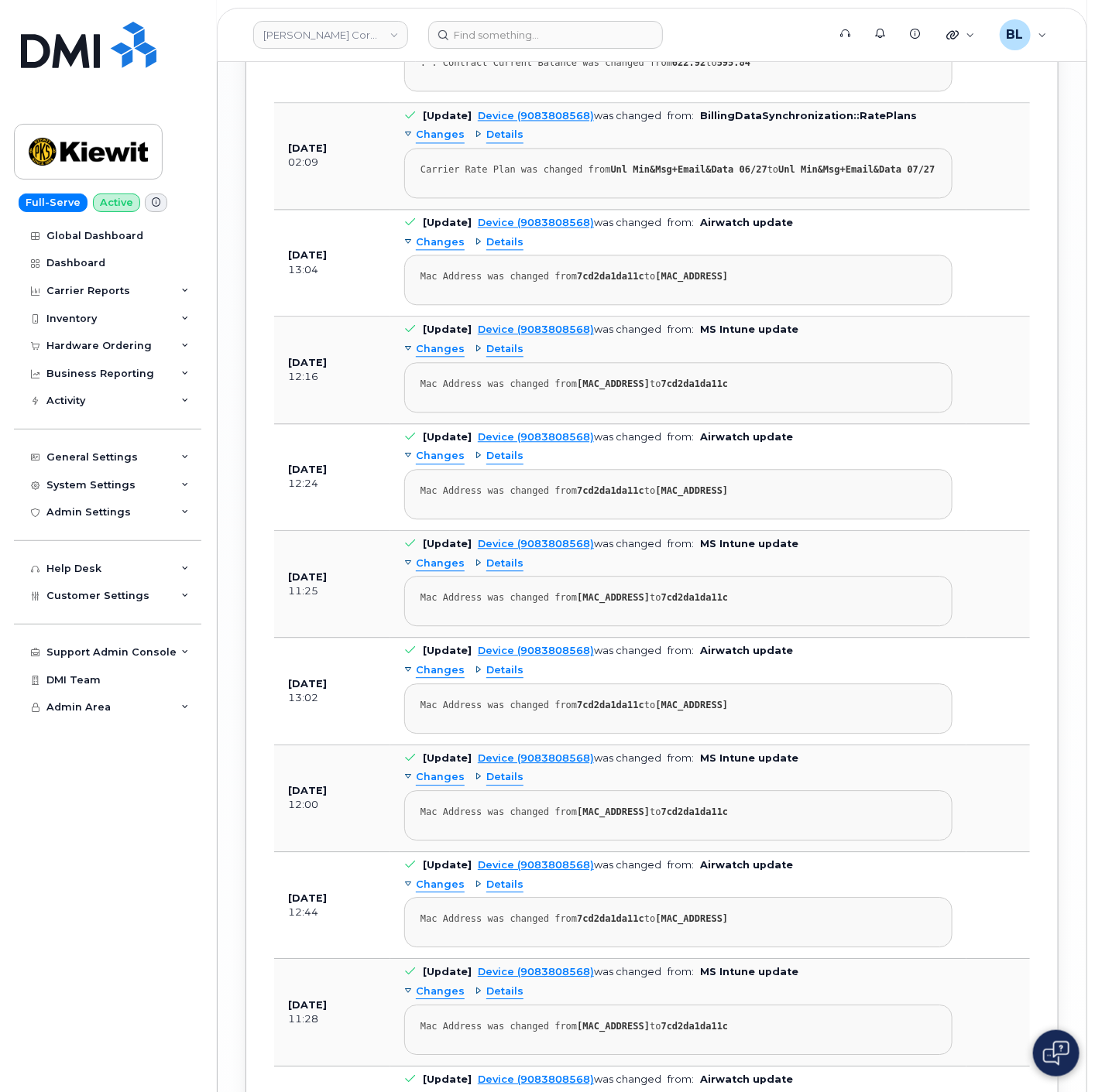
scroll to position [4230, 0]
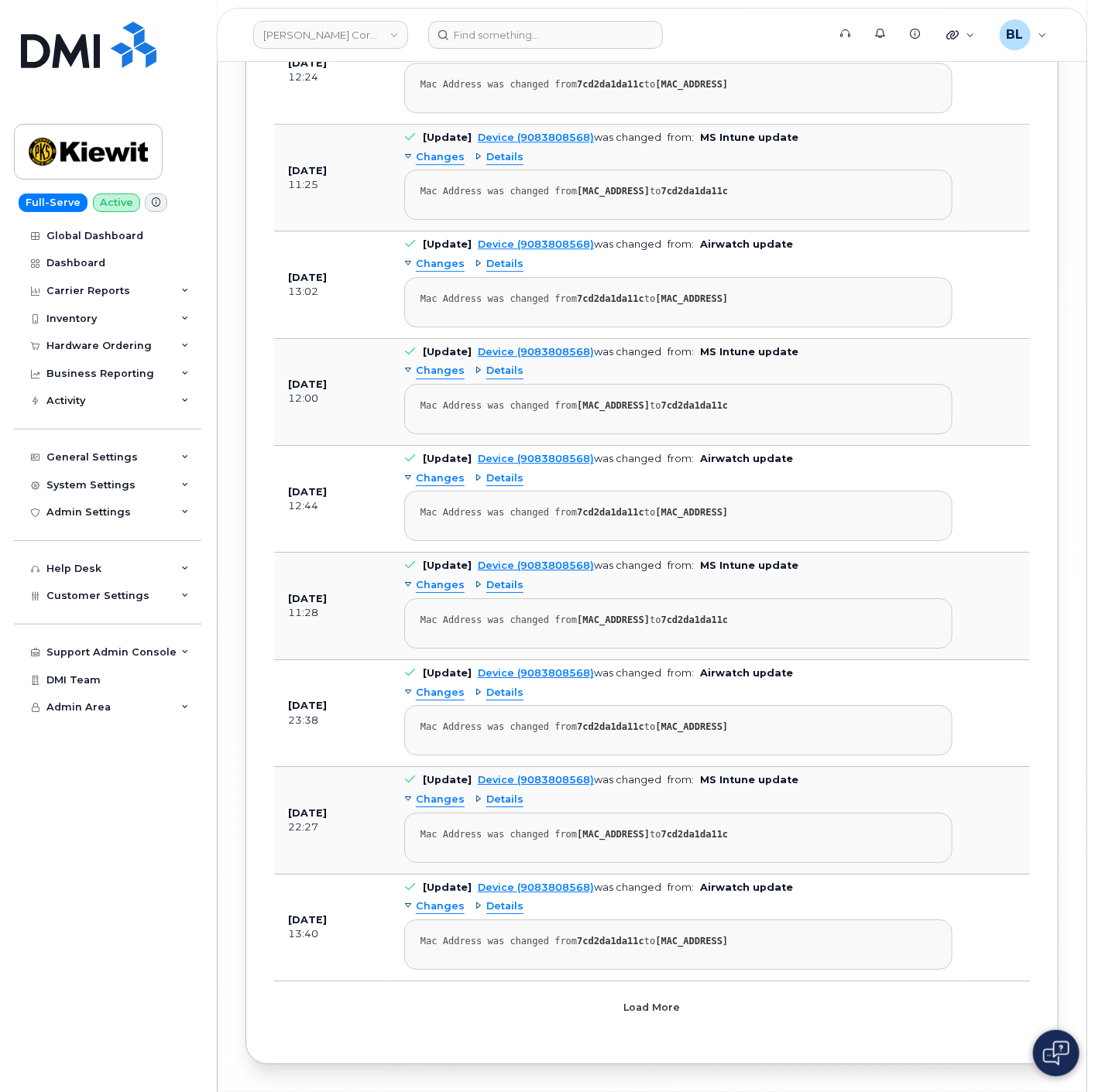
click at [644, 994] on button "Load more" at bounding box center [651, 1007] width 464 height 28
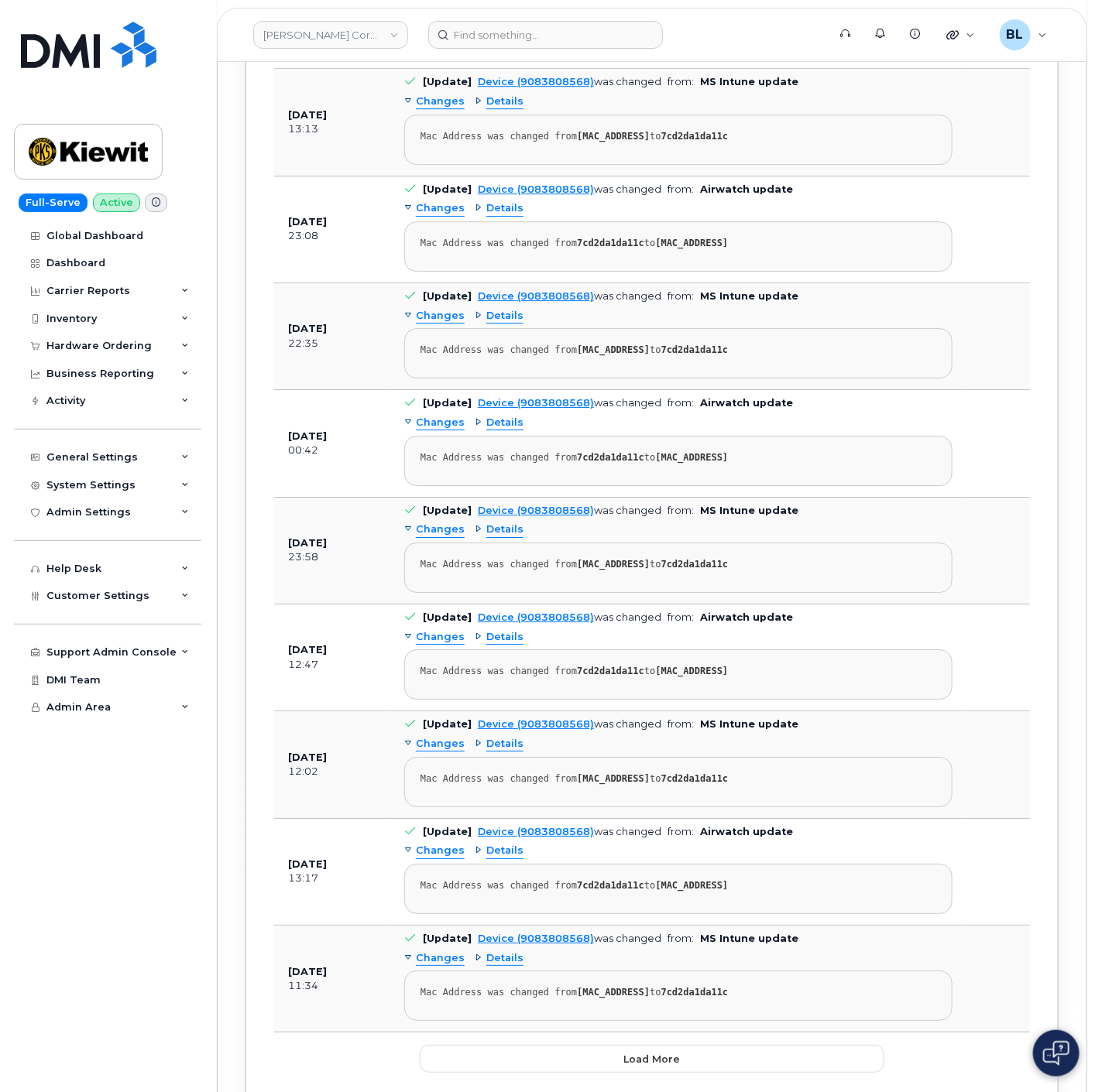
scroll to position [6914, 0]
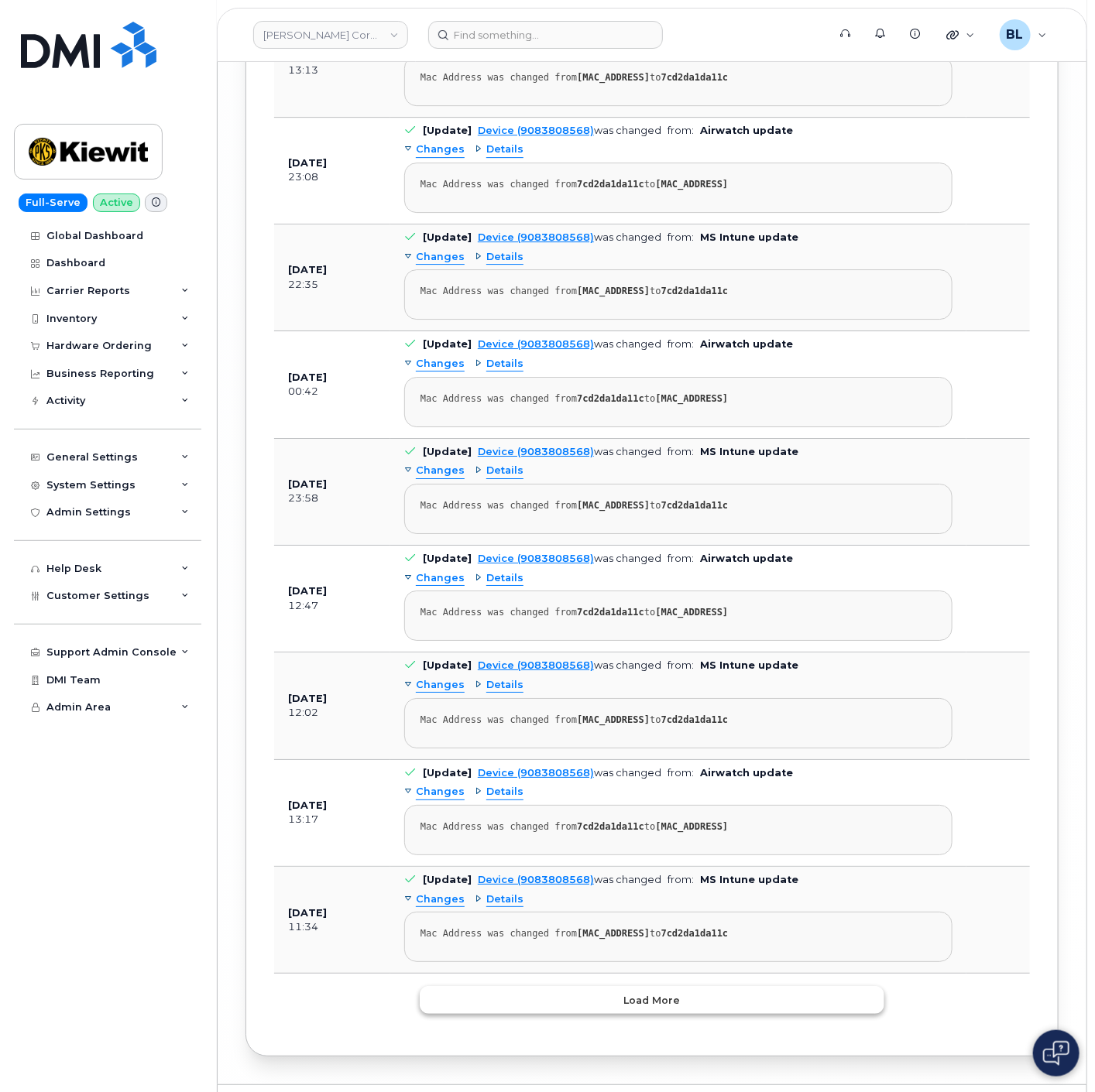
click at [566, 986] on button "Load more" at bounding box center [651, 1000] width 464 height 28
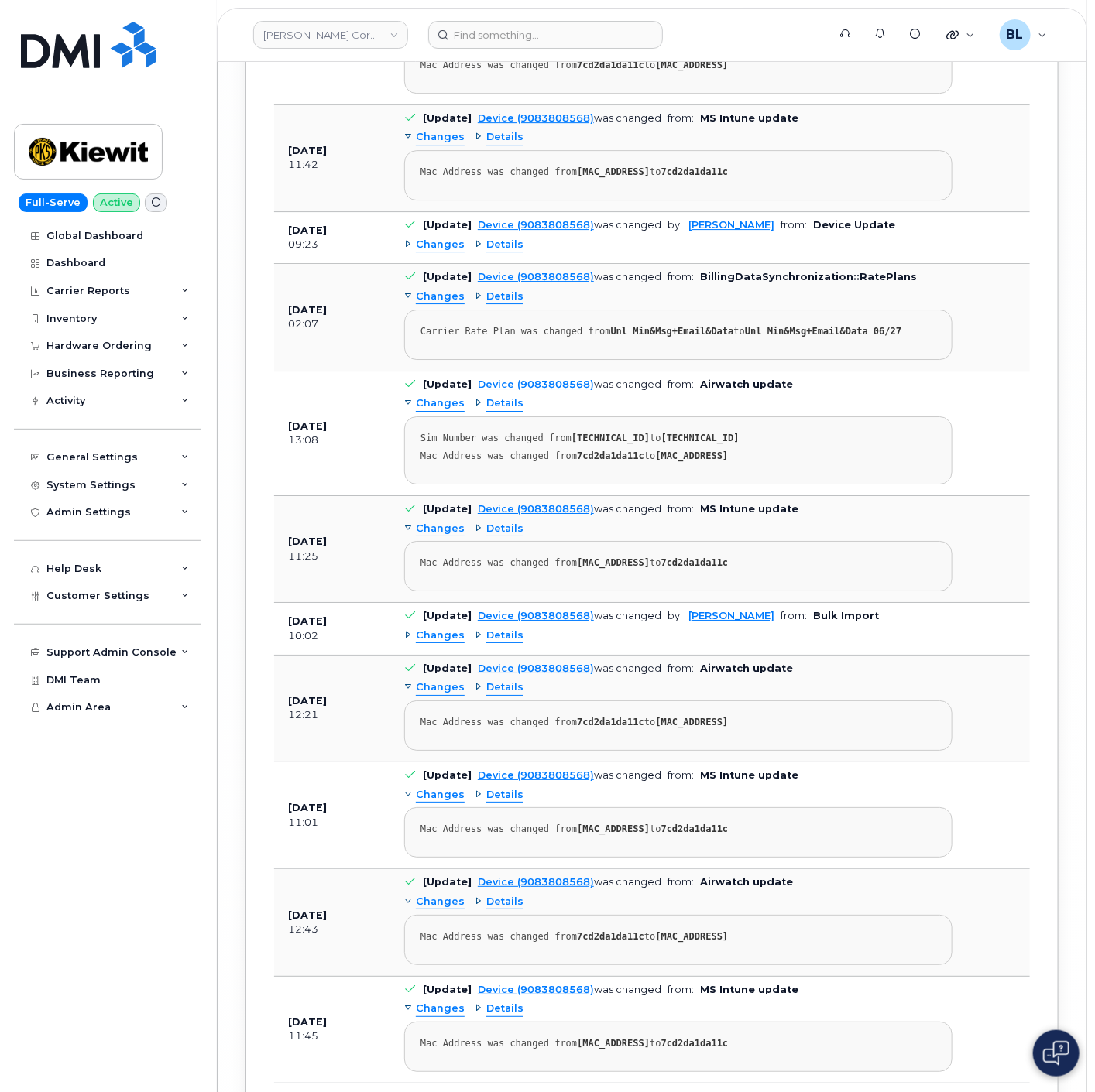
scroll to position [9437, 0]
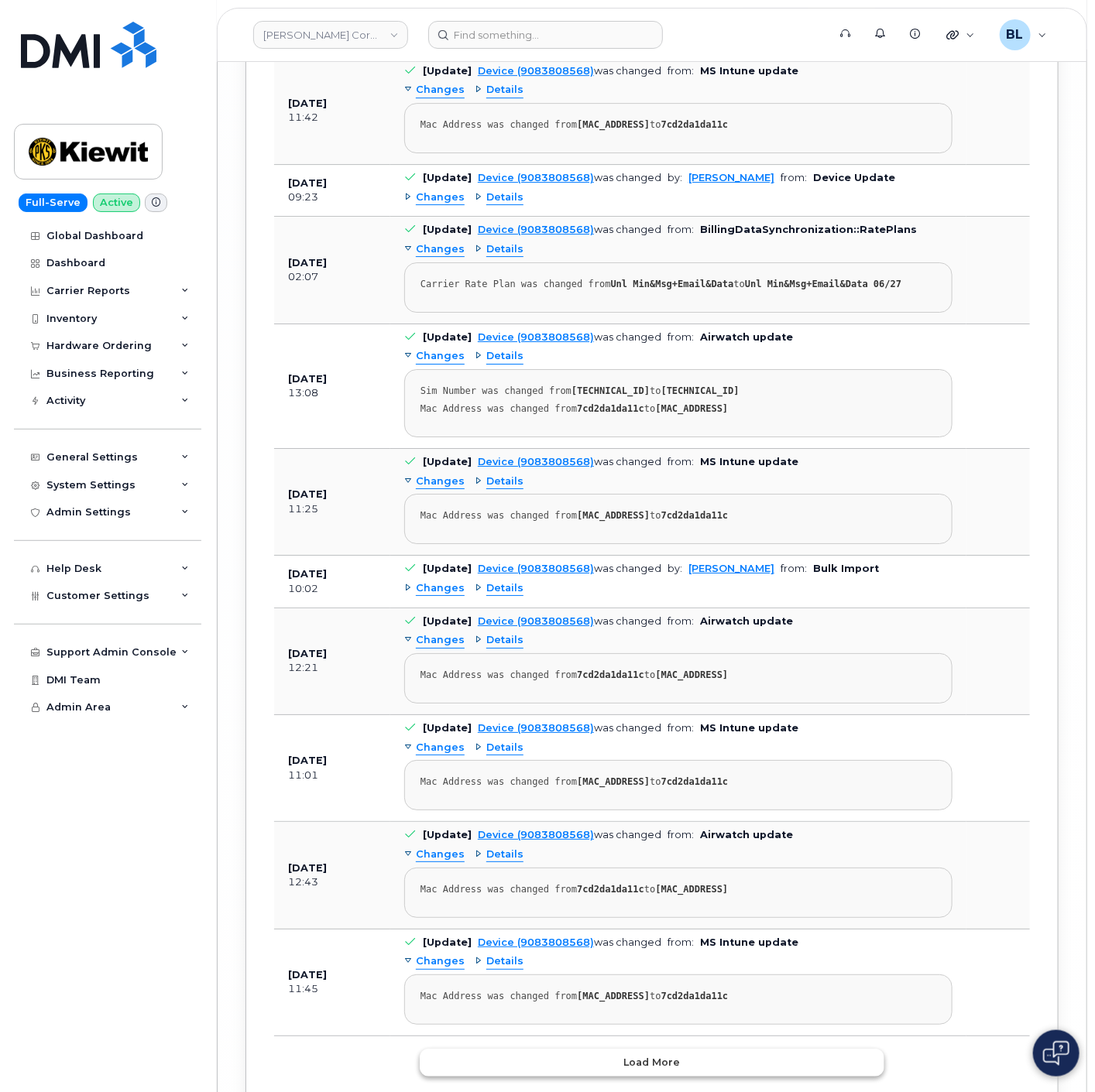
click at [503, 1048] on button "Load more" at bounding box center [651, 1062] width 464 height 28
click at [86, 872] on div "Global Dashboard Dashboard Carrier Reports Monthly Billing Data Daily Data Pool…" at bounding box center [109, 657] width 191 height 871
